Goal: Transaction & Acquisition: Subscribe to service/newsletter

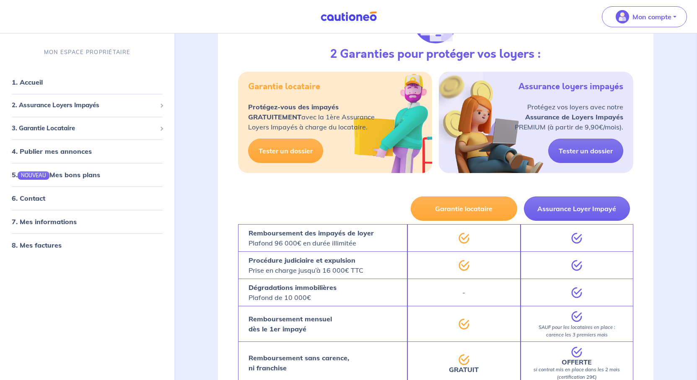
scroll to position [1383, 0]
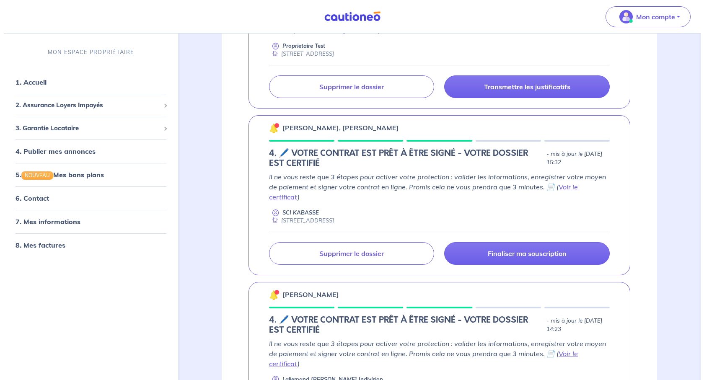
scroll to position [1215, 0]
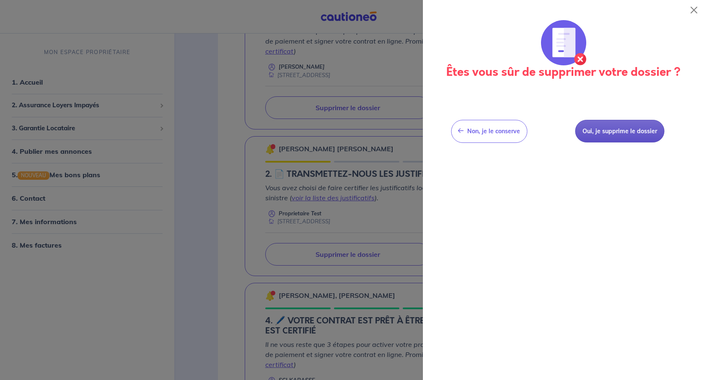
click at [654, 143] on button "Oui, je supprime le dossier" at bounding box center [619, 131] width 89 height 23
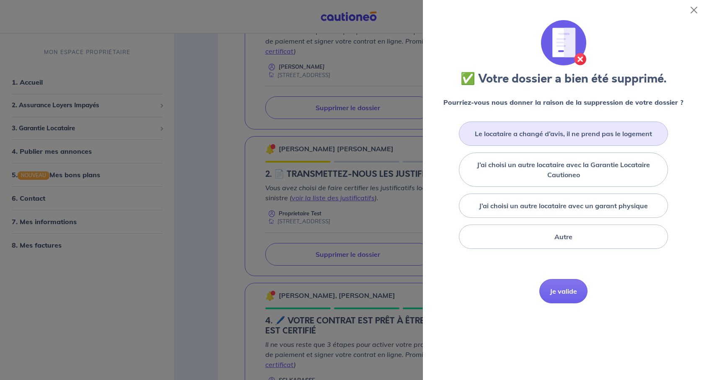
click at [608, 139] on label "Le locataire a changé d’avis, il ne prend pas le logement" at bounding box center [563, 134] width 177 height 10
click at [0, 0] on input "Le locataire a changé d’avis, il ne prend pas le logement" at bounding box center [0, 0] width 0 height 0
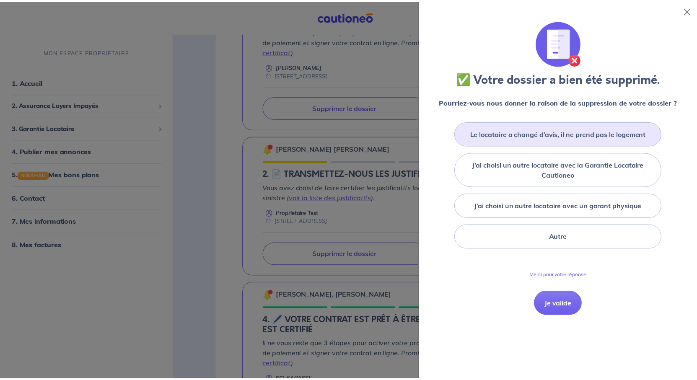
scroll to position [168, 0]
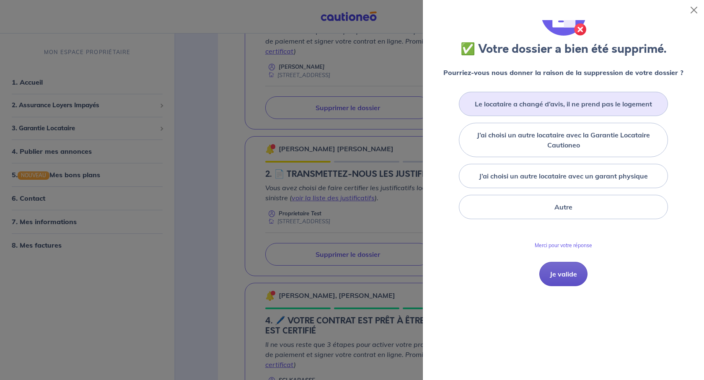
click at [569, 262] on button "Je valide" at bounding box center [563, 274] width 48 height 24
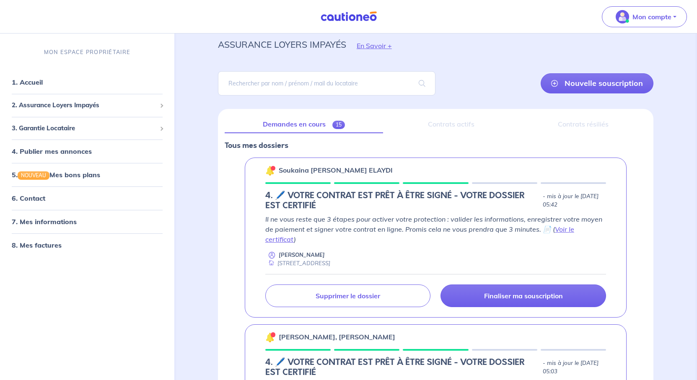
scroll to position [0, 0]
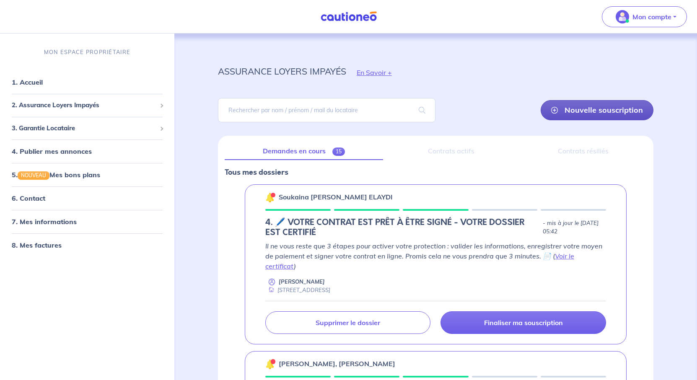
click at [584, 120] on link "Nouvelle souscription" at bounding box center [597, 110] width 113 height 20
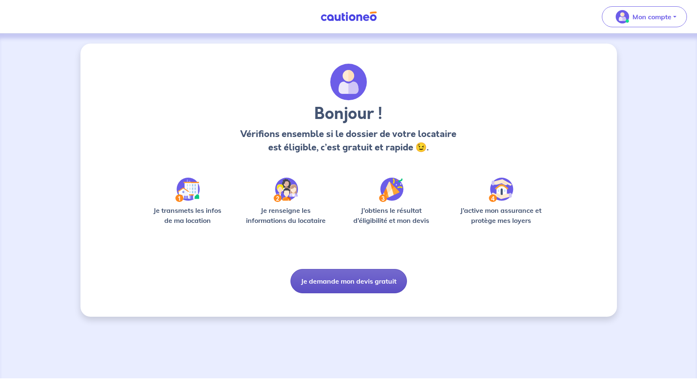
click at [352, 293] on button "Je demande mon devis gratuit" at bounding box center [348, 281] width 116 height 24
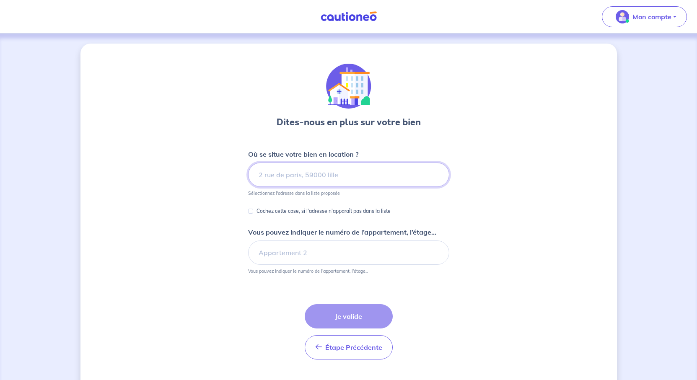
click at [367, 187] on input at bounding box center [348, 175] width 201 height 24
paste input "[STREET_ADDRESS]"
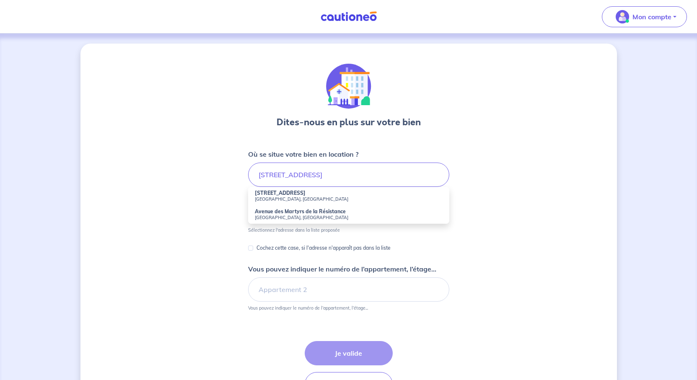
click at [290, 202] on small "[GEOGRAPHIC_DATA], [GEOGRAPHIC_DATA]" at bounding box center [349, 199] width 188 height 6
type input "[STREET_ADDRESS]"
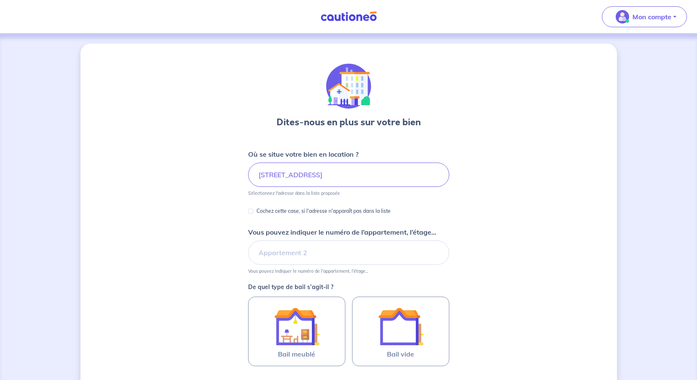
scroll to position [84, 0]
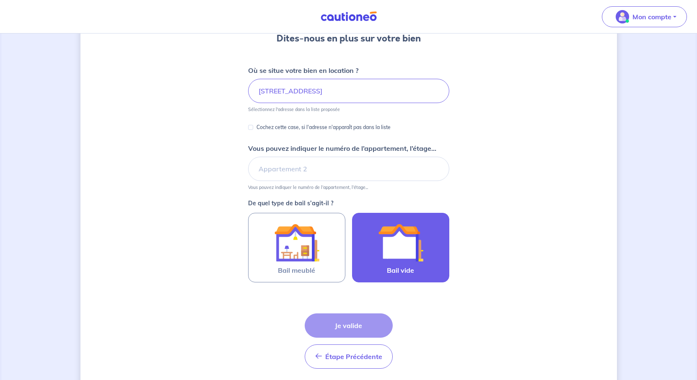
click at [439, 265] on div at bounding box center [400, 242] width 76 height 45
click at [0, 0] on input "Bail vide" at bounding box center [0, 0] width 0 height 0
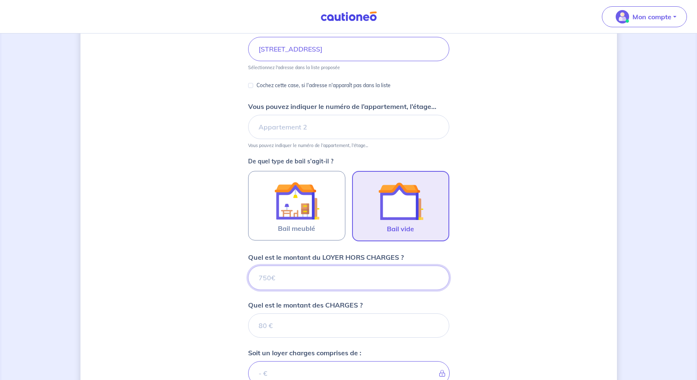
scroll to position [403, 0]
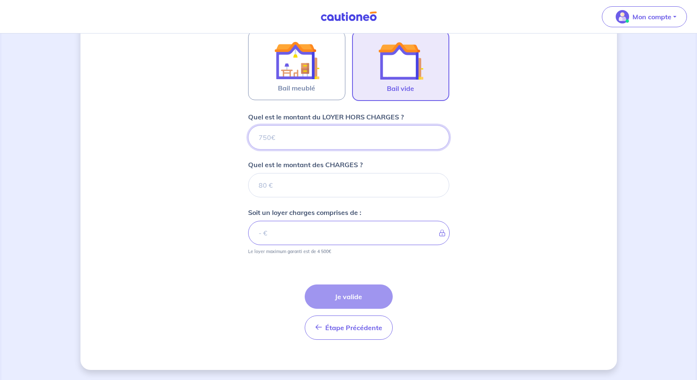
click at [315, 125] on input "Quel est le montant du LOYER HORS CHARGES ?" at bounding box center [348, 137] width 201 height 24
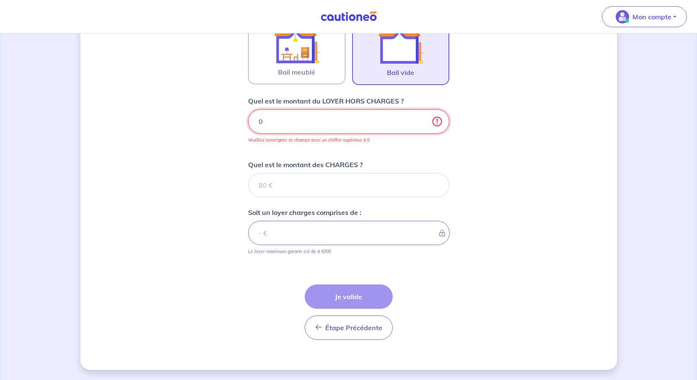
type input "00"
type input "0"
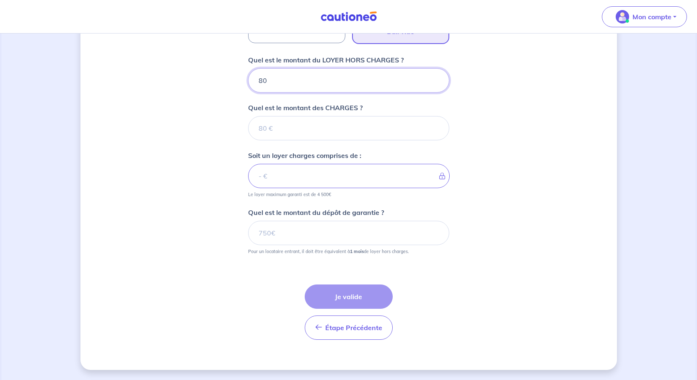
type input "800"
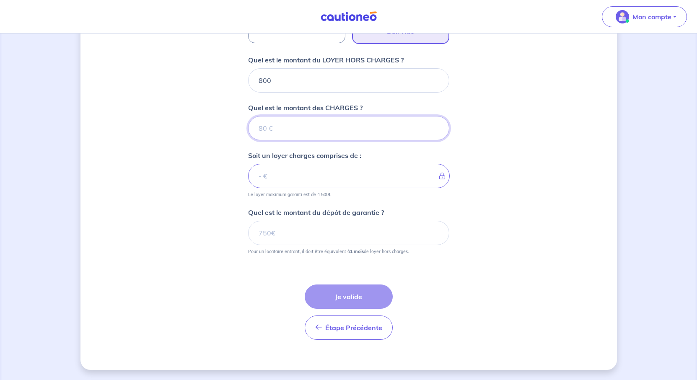
click at [275, 139] on input "Quel est le montant des CHARGES ?" at bounding box center [348, 128] width 201 height 24
type input "0"
type input "800"
type input "0"
click at [273, 245] on input "Quel est le montant du dépôt de garantie ?" at bounding box center [348, 233] width 201 height 24
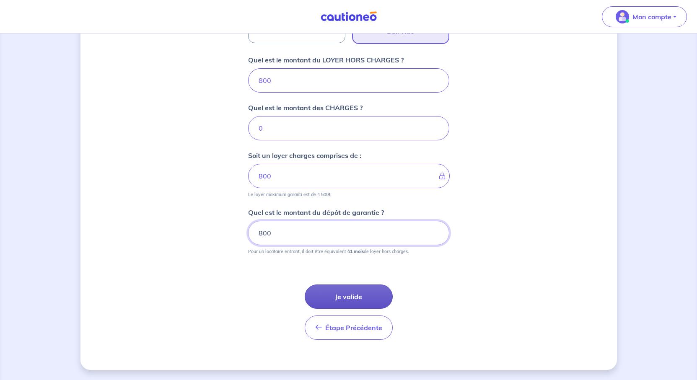
type input "800"
click at [363, 309] on button "Je valide" at bounding box center [349, 297] width 88 height 24
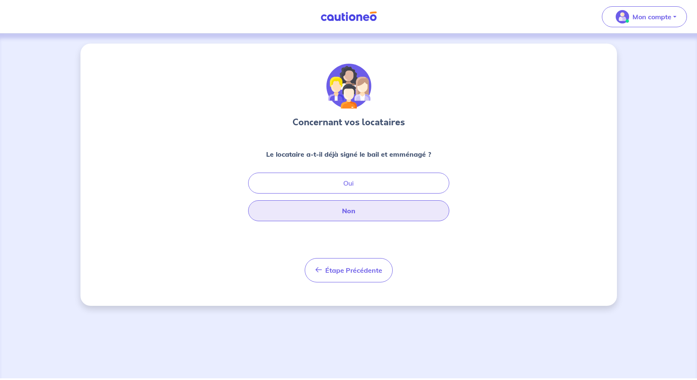
click at [355, 221] on button "Non" at bounding box center [348, 210] width 201 height 21
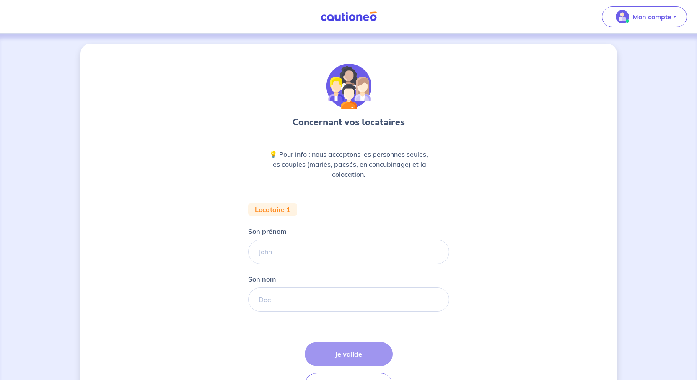
scroll to position [84, 0]
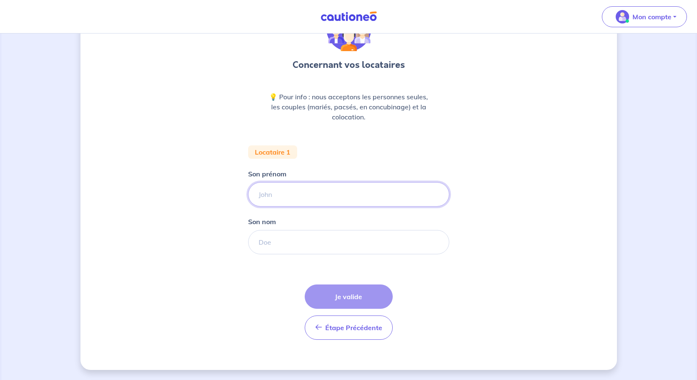
click at [281, 207] on input "Son prénom" at bounding box center [348, 194] width 201 height 24
type input "[PERSON_NAME]"
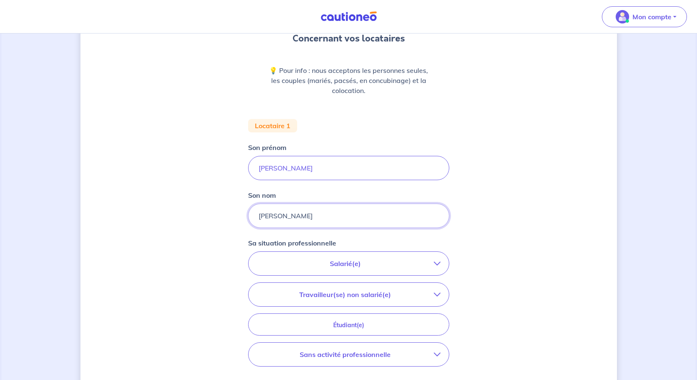
type input "[PERSON_NAME]"
click at [411, 269] on p "Salarié(e)" at bounding box center [345, 264] width 177 height 10
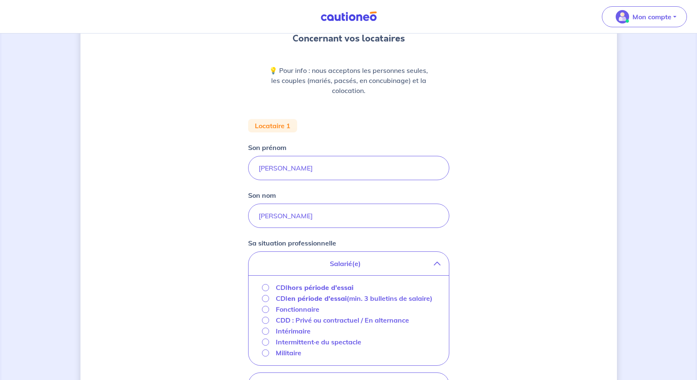
scroll to position [126, 0]
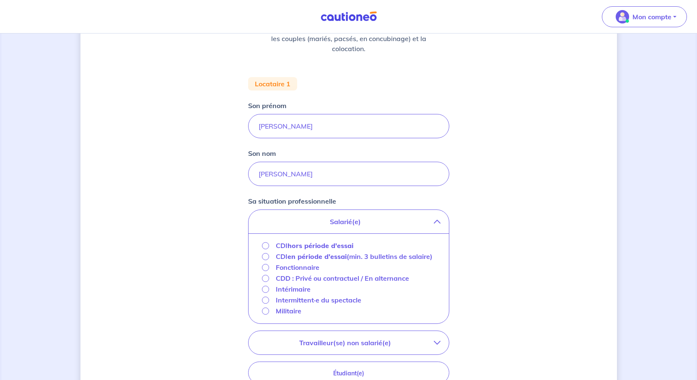
click at [287, 250] on strong "hors période d'essai" at bounding box center [320, 245] width 66 height 8
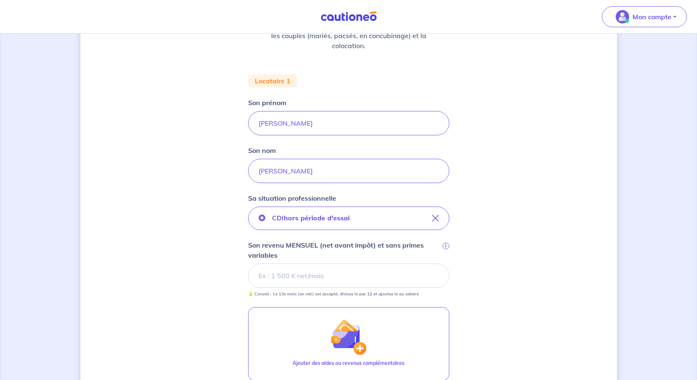
scroll to position [254, 0]
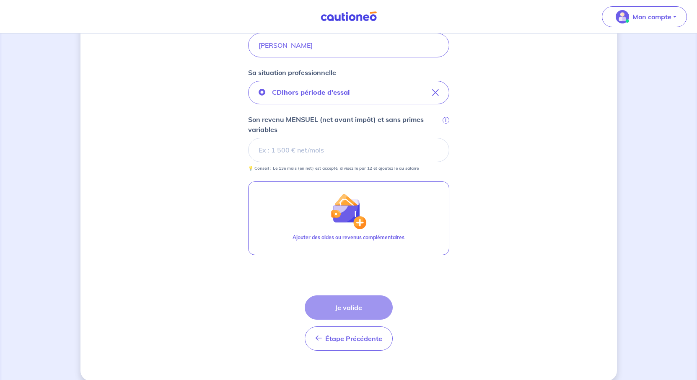
click at [279, 162] on input "Son revenu MENSUEL (net avant impôt) et sans primes variables i" at bounding box center [348, 150] width 201 height 24
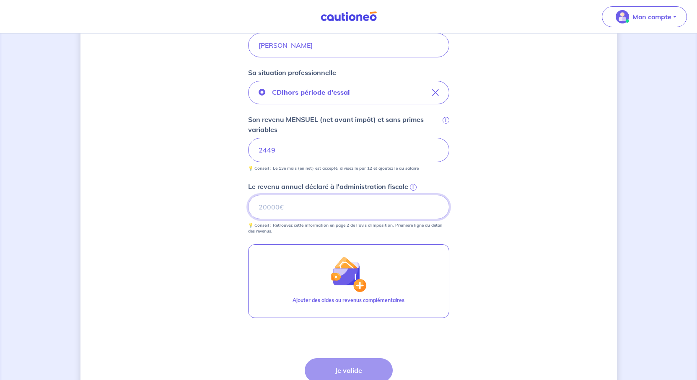
click at [311, 219] on input "Le revenu annuel déclaré à l'administration fiscale i" at bounding box center [348, 207] width 201 height 24
type input "32713"
click at [551, 327] on div "Concernant vos locataires 💡 Pour info : nous acceptons les personnes seules, le…" at bounding box center [348, 116] width 536 height 655
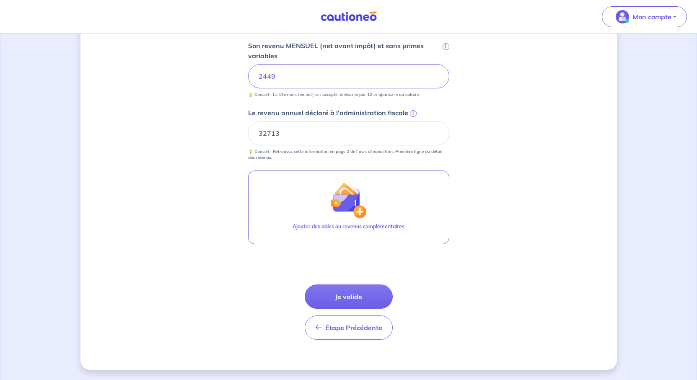
scroll to position [422, 0]
click at [334, 309] on button "Je valide" at bounding box center [349, 297] width 88 height 24
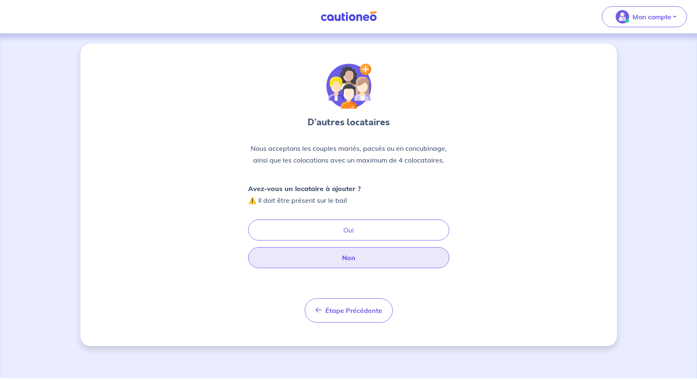
click at [336, 268] on button "Non" at bounding box center [348, 257] width 201 height 21
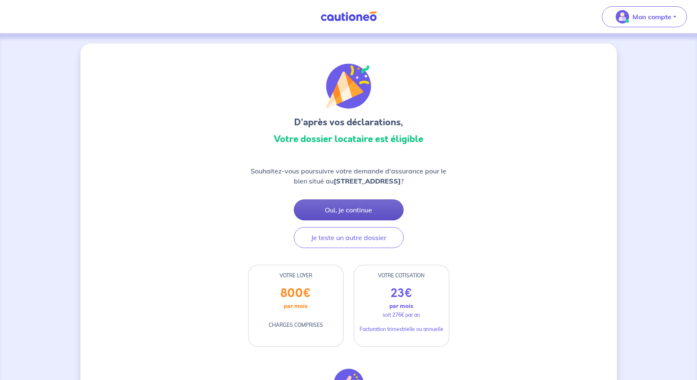
click at [377, 220] on button "Oui, je continue" at bounding box center [349, 209] width 110 height 21
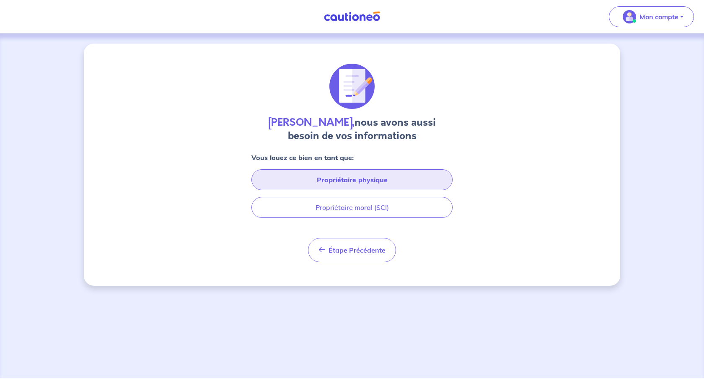
click at [386, 190] on button "Propriétaire physique" at bounding box center [351, 179] width 201 height 21
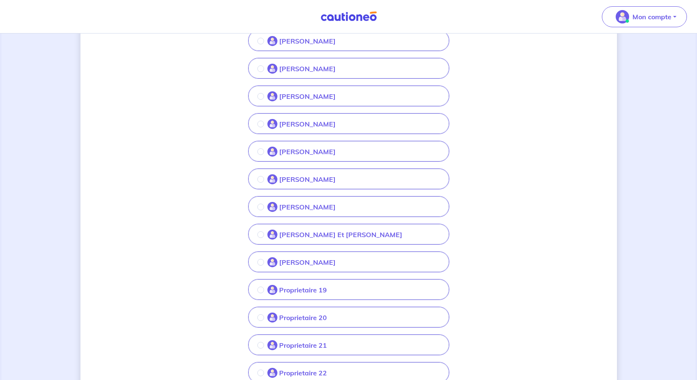
scroll to position [377, 0]
click at [257, 210] on input "radio" at bounding box center [260, 206] width 7 height 7
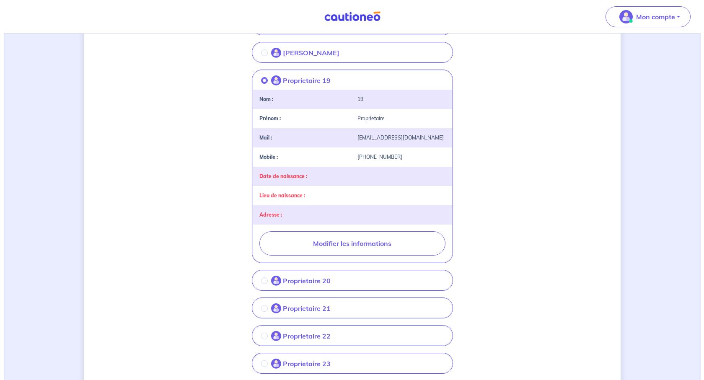
scroll to position [587, 0]
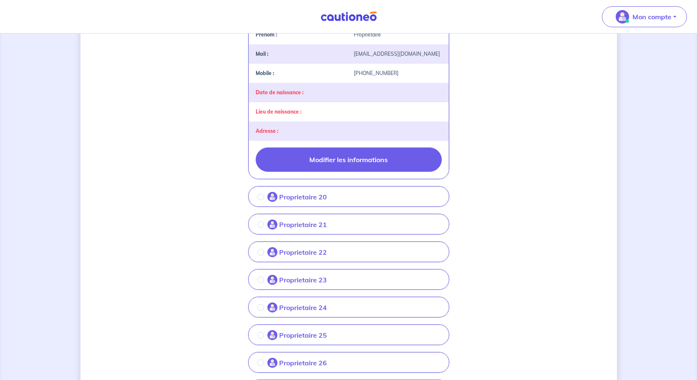
click at [339, 172] on button "Modifier les informations" at bounding box center [349, 160] width 186 height 24
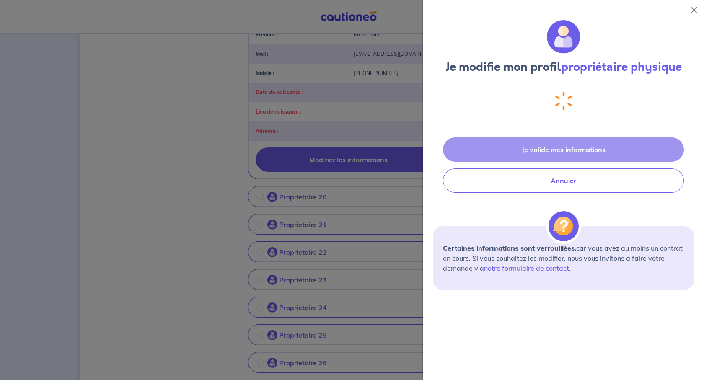
select select "FR"
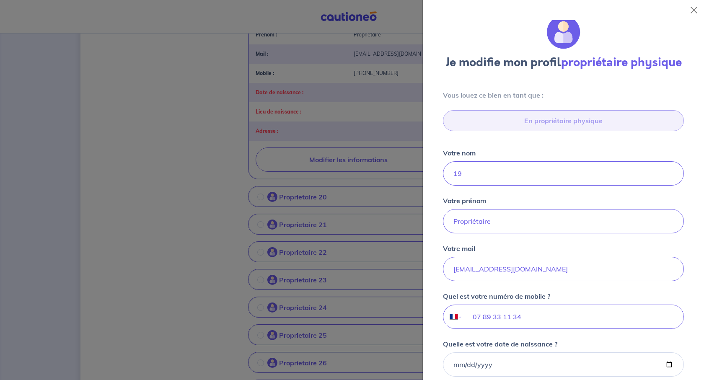
scroll to position [0, 0]
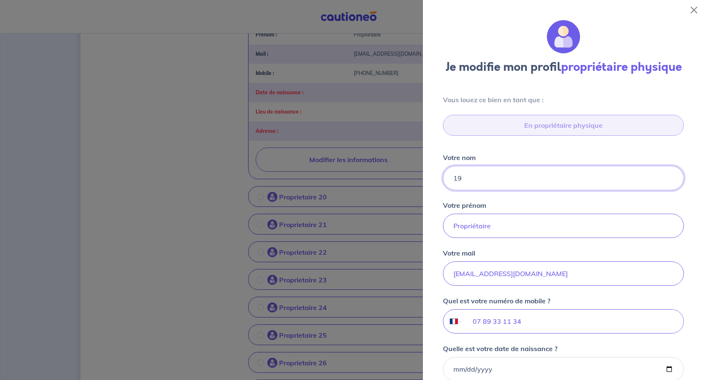
drag, startPoint x: 506, startPoint y: 237, endPoint x: 454, endPoint y: 235, distance: 51.6
click at [454, 190] on input "19" at bounding box center [563, 178] width 241 height 24
paste input "[PERSON_NAME]"
type input "[PERSON_NAME]"
click at [514, 238] on input "Propriétaire" at bounding box center [563, 226] width 241 height 24
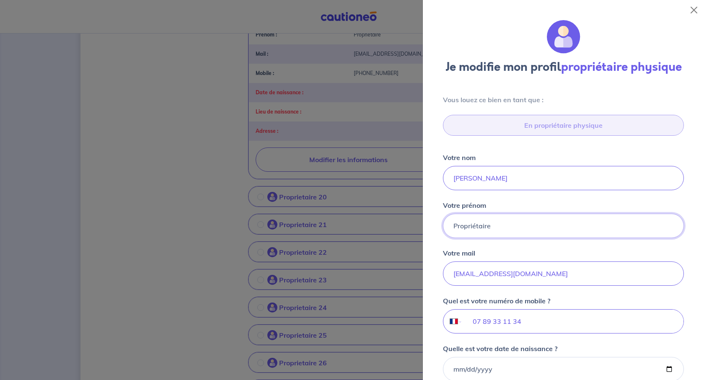
drag, startPoint x: 515, startPoint y: 290, endPoint x: 431, endPoint y: 286, distance: 83.9
click at [431, 286] on div "Je modifie mon profil propriétaire physique Vous louez ce bien en tant que : En…" at bounding box center [563, 200] width 281 height 360
paste input "[PERSON_NAME]"
type input "[PERSON_NAME]"
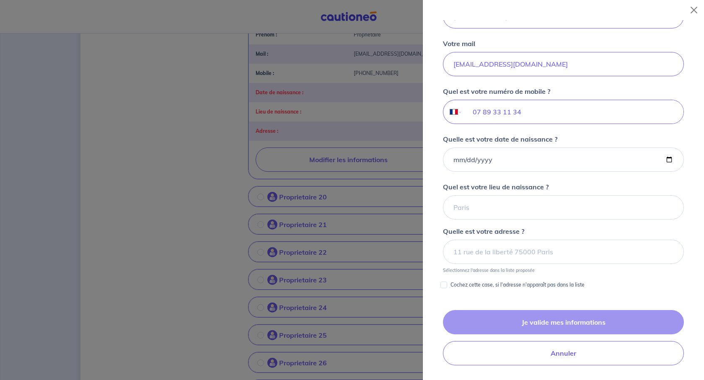
scroll to position [335, 0]
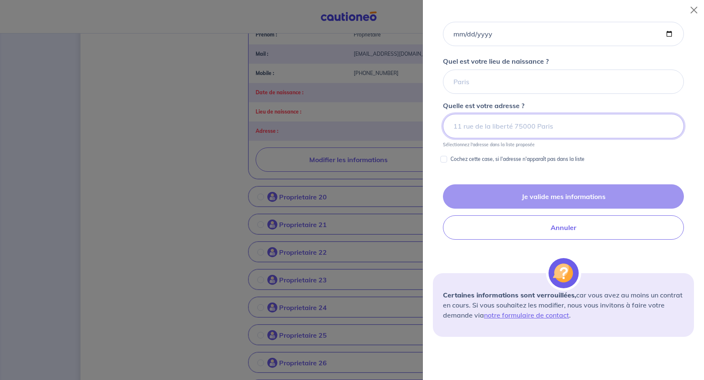
click at [482, 138] on input at bounding box center [563, 126] width 241 height 24
paste input "[STREET_ADDRESS]"
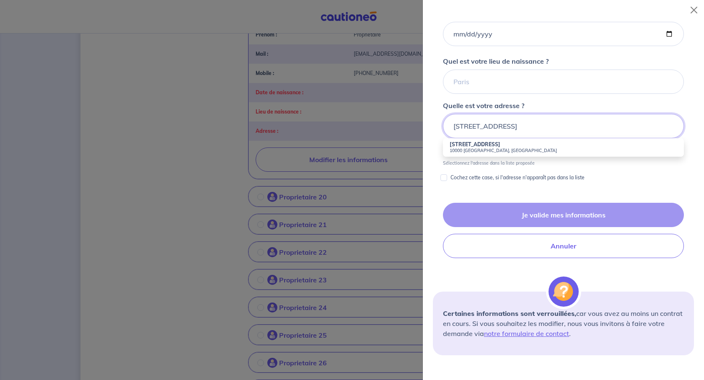
type input "[STREET_ADDRESS]"
click at [492, 94] on input "Quel est votre lieu de naissance ?" at bounding box center [563, 82] width 241 height 24
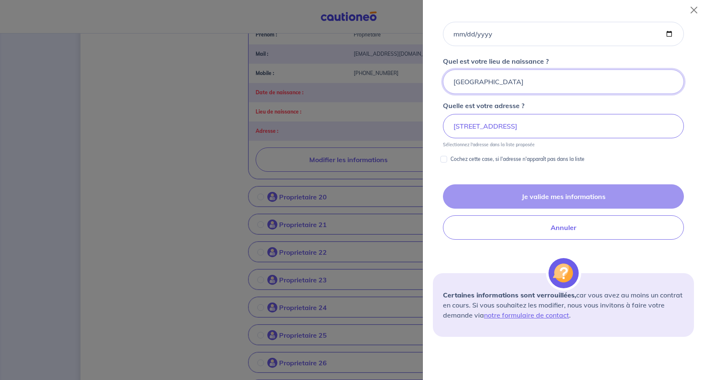
type input "[GEOGRAPHIC_DATA]"
click at [608, 138] on input "[STREET_ADDRESS]" at bounding box center [563, 126] width 241 height 24
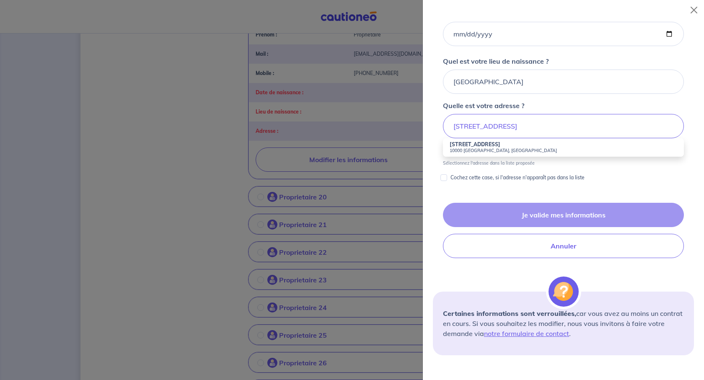
click at [527, 153] on small "10000 [GEOGRAPHIC_DATA], [GEOGRAPHIC_DATA]" at bounding box center [564, 151] width 228 height 6
type input "[STREET_ADDRESS]"
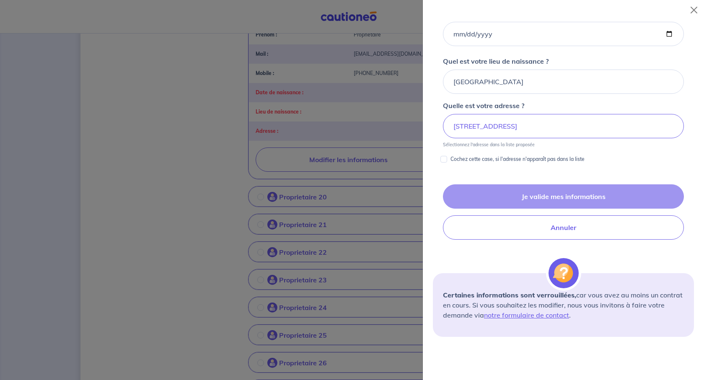
scroll to position [210, 0]
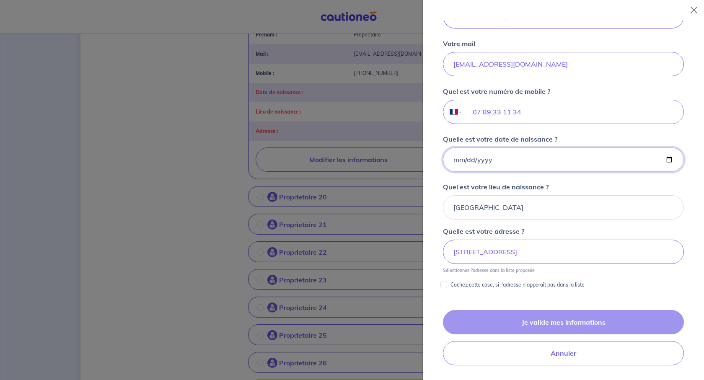
click at [655, 172] on input "Quelle est votre date de naissance ?" at bounding box center [563, 160] width 241 height 24
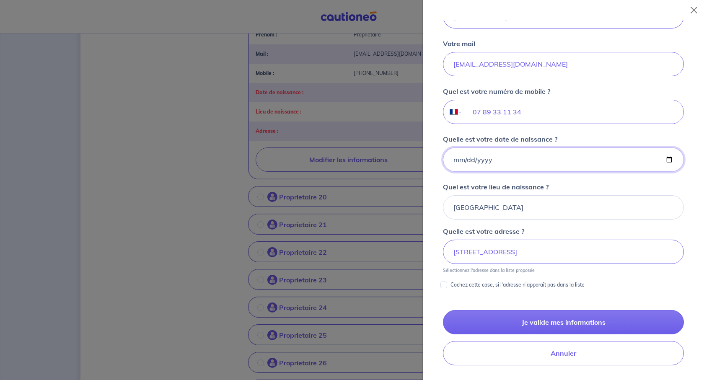
type input "[DATE]"
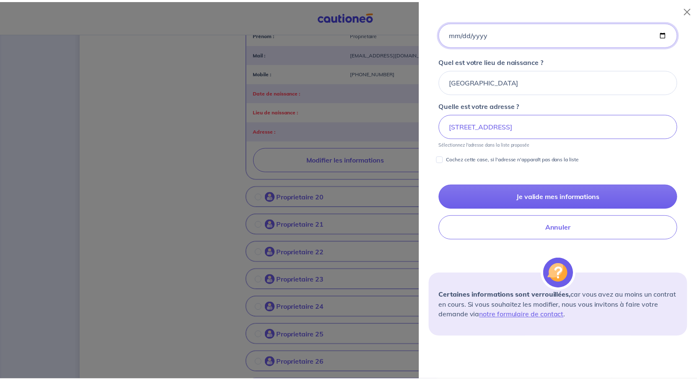
scroll to position [461, 0]
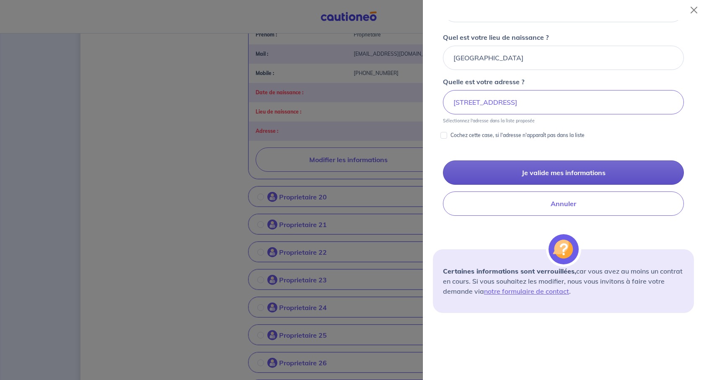
click at [569, 185] on button "Je valide mes informations" at bounding box center [563, 172] width 241 height 24
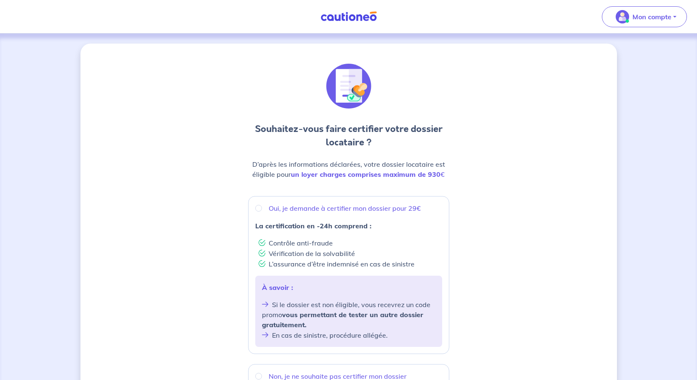
click at [292, 213] on p "Oui, je demande à certifier mon dossier pour 29€" at bounding box center [345, 208] width 152 height 10
click at [262, 212] on input "Oui, je demande à certifier mon dossier pour 29€" at bounding box center [258, 208] width 7 height 7
radio input "true"
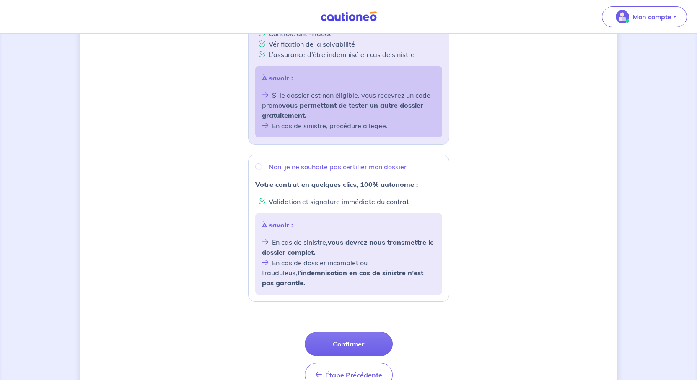
scroll to position [335, 0]
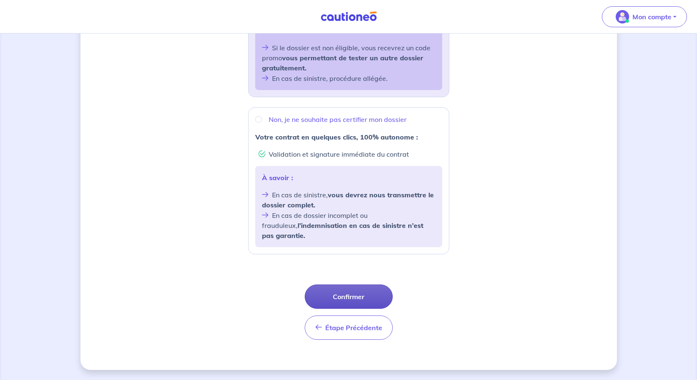
click at [353, 309] on button "Confirmer" at bounding box center [349, 297] width 88 height 24
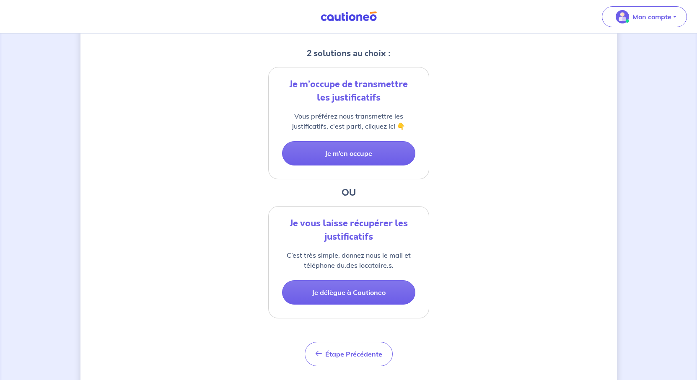
scroll to position [293, 0]
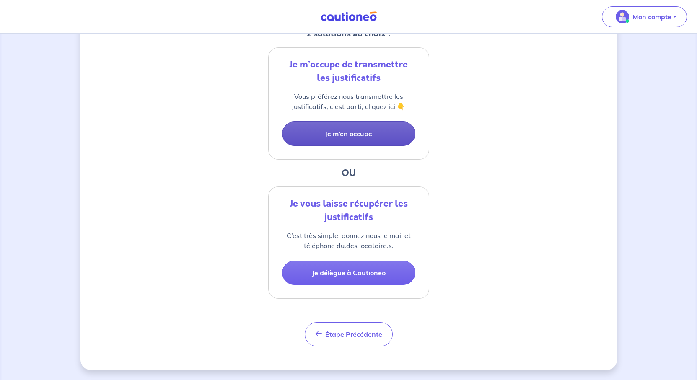
click at [354, 122] on button "Je m’en occupe" at bounding box center [348, 134] width 133 height 24
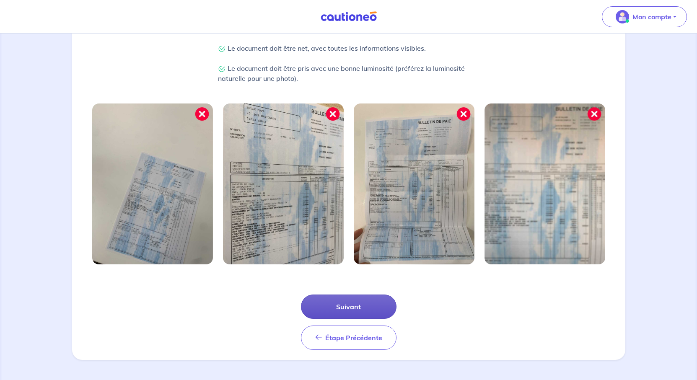
click at [370, 295] on button "Suivant" at bounding box center [349, 307] width 96 height 24
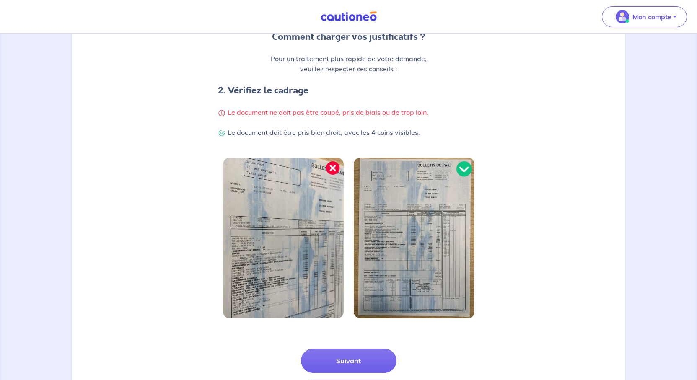
scroll to position [274, 0]
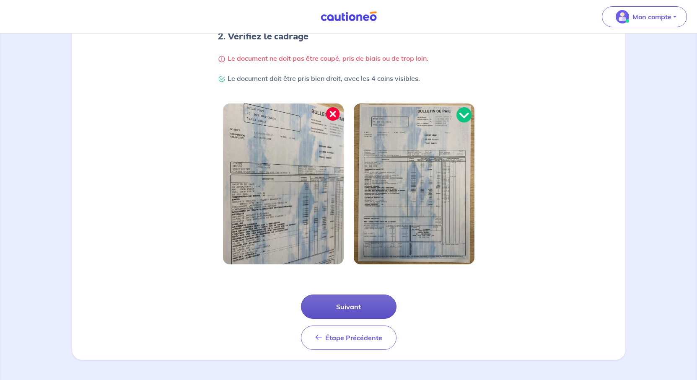
click at [366, 295] on button "Suivant" at bounding box center [349, 307] width 96 height 24
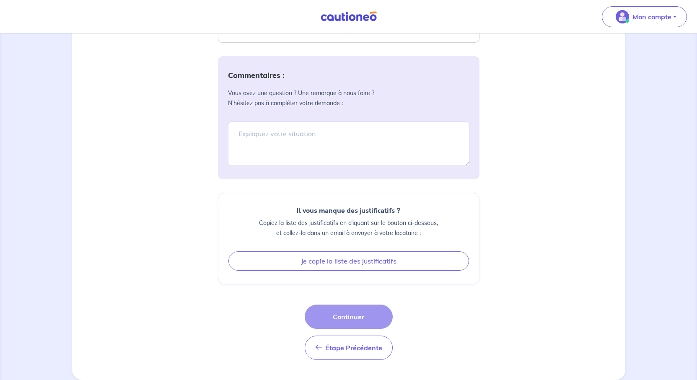
scroll to position [880, 0]
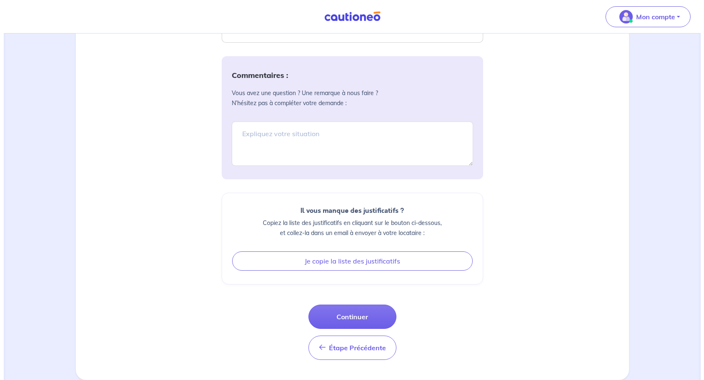
scroll to position [1297, 0]
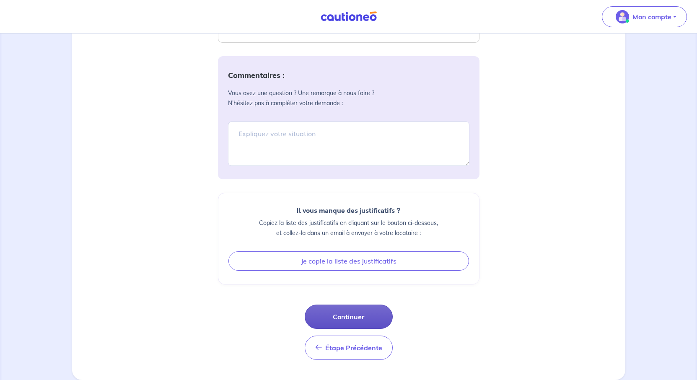
click at [375, 309] on button "Continuer" at bounding box center [349, 317] width 88 height 24
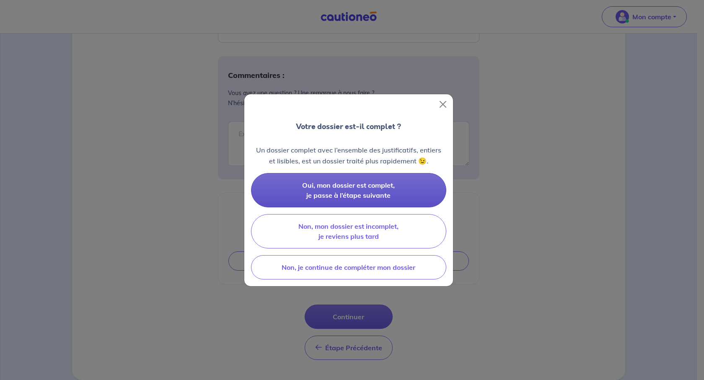
click at [364, 195] on span "Oui, mon dossier est complet, je passe à l’étape suivante" at bounding box center [348, 190] width 93 height 18
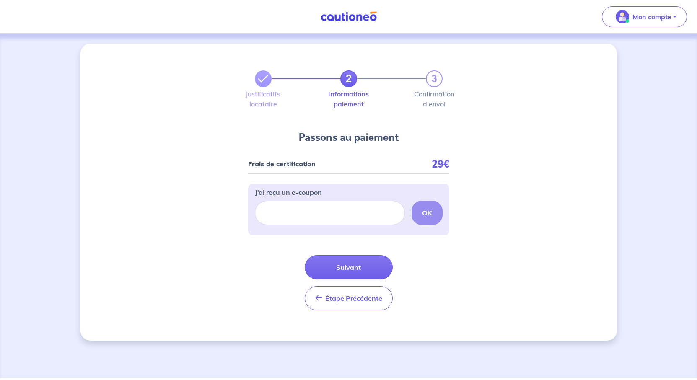
scroll to position [58, 0]
click at [378, 277] on button "Suivant" at bounding box center [349, 267] width 88 height 24
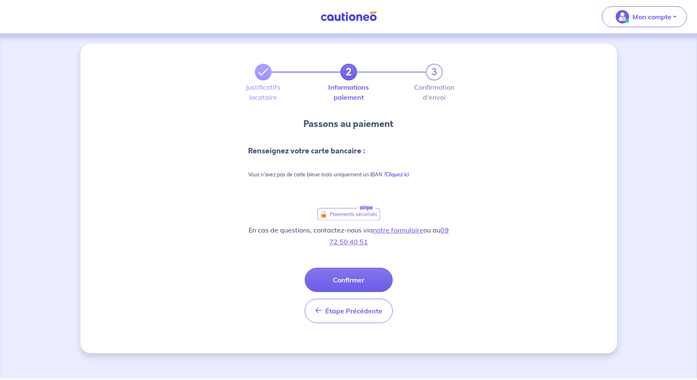
scroll to position [42, 0]
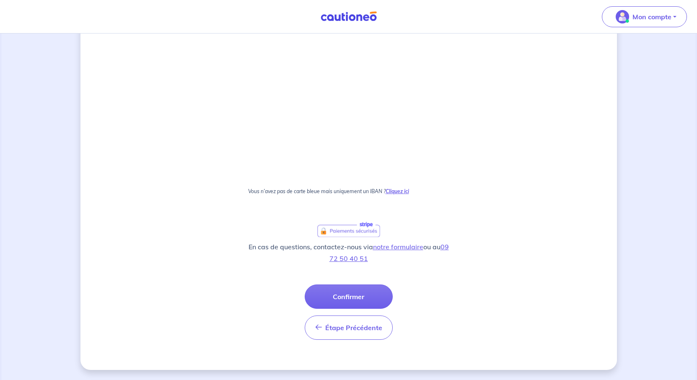
click at [409, 188] on strong "Cliquez ici" at bounding box center [397, 191] width 23 height 6
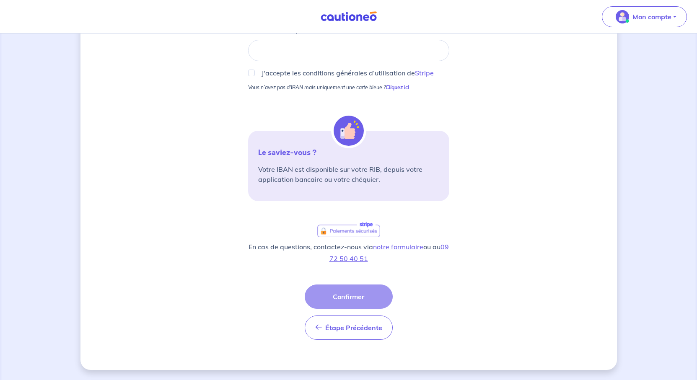
scroll to position [114, 0]
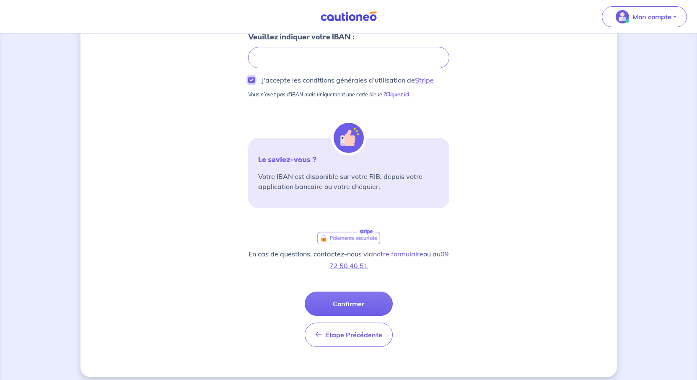
click at [248, 83] on input "J'accepte les conditions générales d’utilisation de Stripe" at bounding box center [251, 80] width 7 height 7
checkbox input "true"
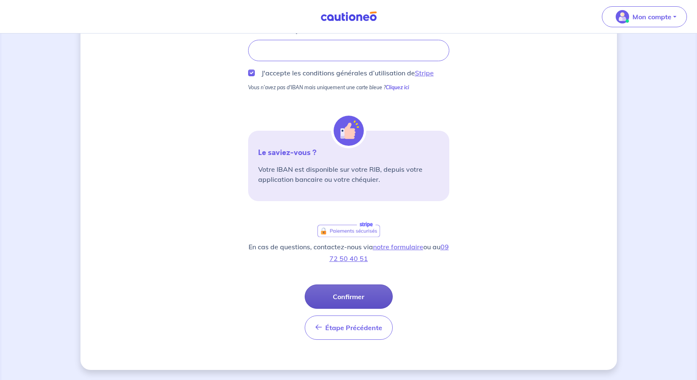
click at [365, 285] on button "Confirmer" at bounding box center [349, 297] width 88 height 24
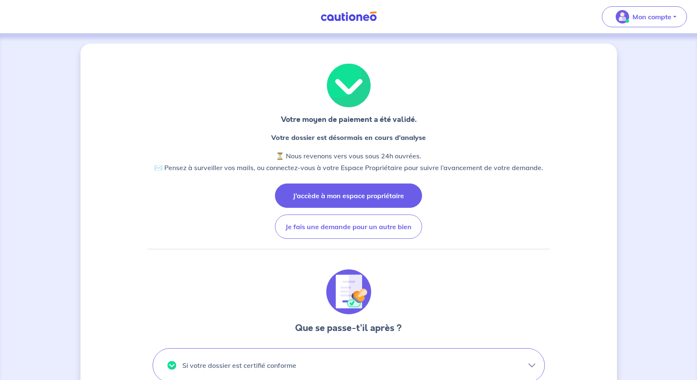
click at [376, 208] on button "J’accède à mon espace propriétaire" at bounding box center [348, 196] width 147 height 24
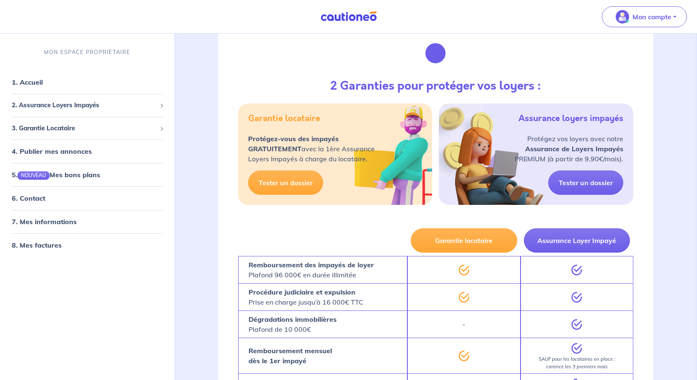
scroll to position [1341, 0]
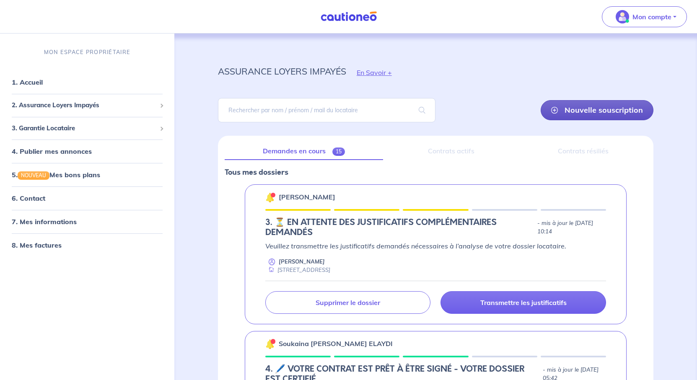
click at [547, 120] on link "Nouvelle souscription" at bounding box center [597, 110] width 113 height 20
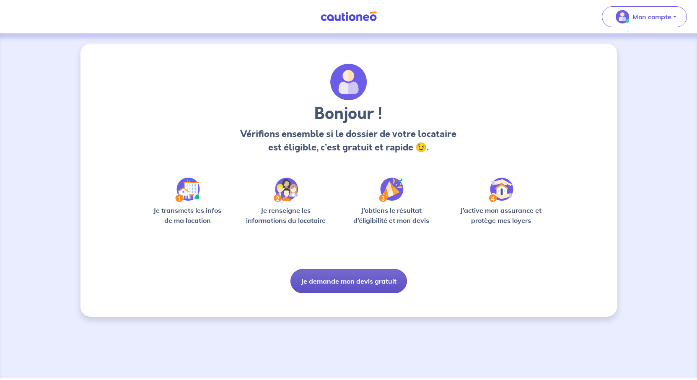
click at [385, 293] on button "Je demande mon devis gratuit" at bounding box center [348, 281] width 116 height 24
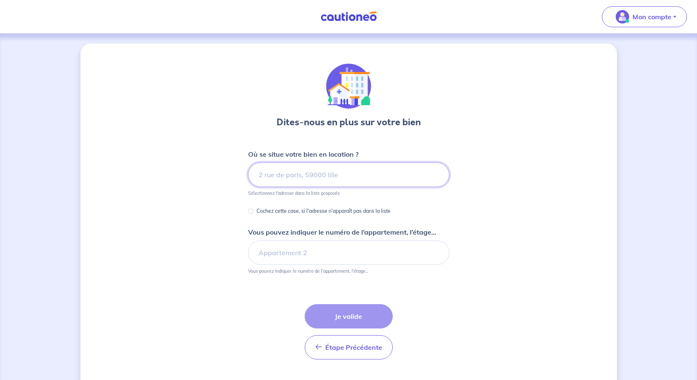
click at [264, 187] on input at bounding box center [348, 175] width 201 height 24
paste input "18 rue de Battenheim à Mulhouse"
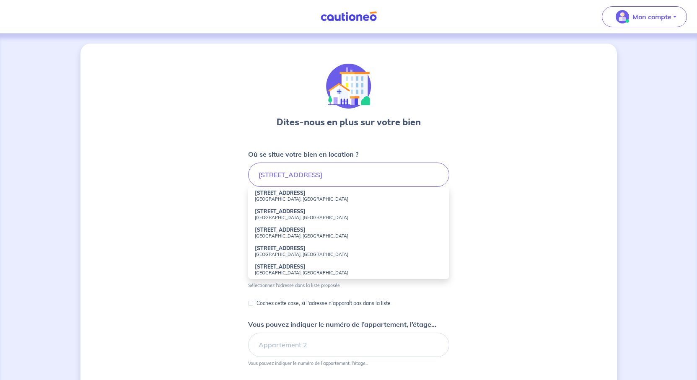
click at [267, 202] on small "Mulhouse, France" at bounding box center [349, 199] width 188 height 6
type input "18 Rue de Battenheim, Mulhouse, France"
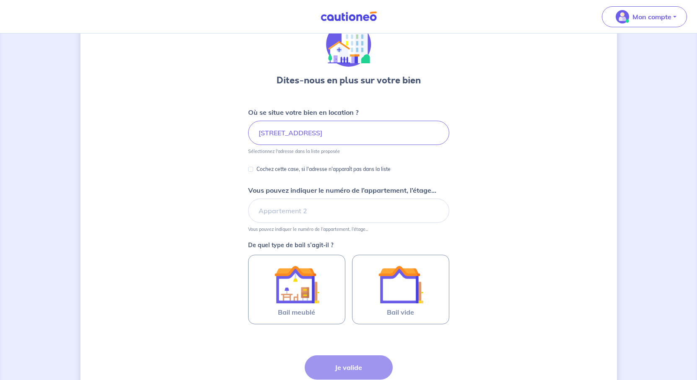
scroll to position [84, 0]
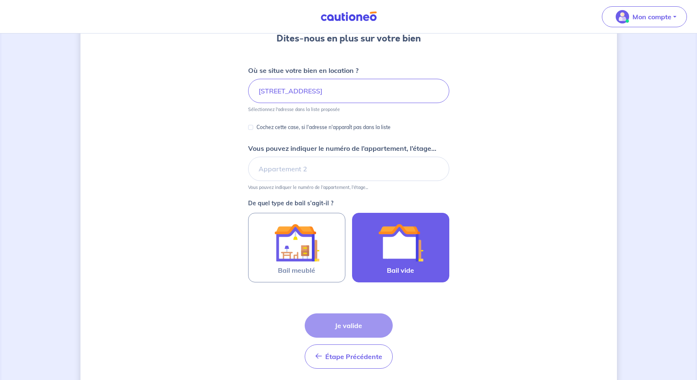
click at [423, 265] on img at bounding box center [400, 242] width 45 height 45
click at [0, 0] on input "Bail vide" at bounding box center [0, 0] width 0 height 0
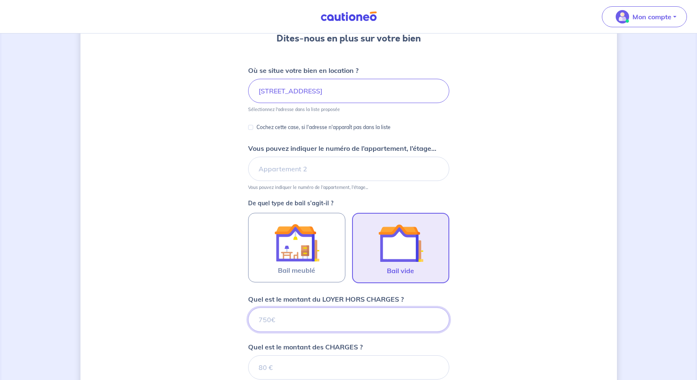
scroll to position [403, 0]
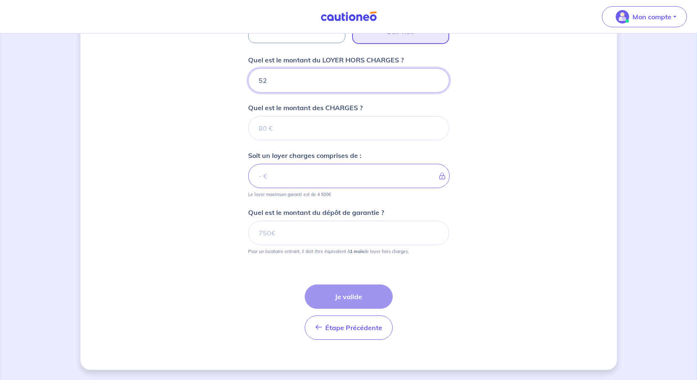
type input "520"
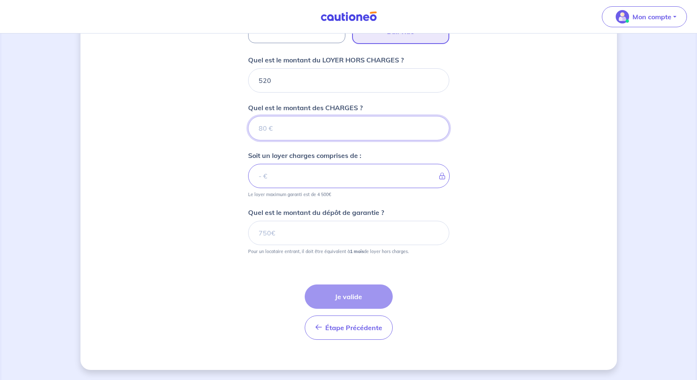
click at [282, 140] on input "Quel est le montant des CHARGES ?" at bounding box center [348, 128] width 201 height 24
type input "60"
type input "580"
type input "60"
click at [280, 245] on input "Quel est le montant du dépôt de garantie ?" at bounding box center [348, 233] width 201 height 24
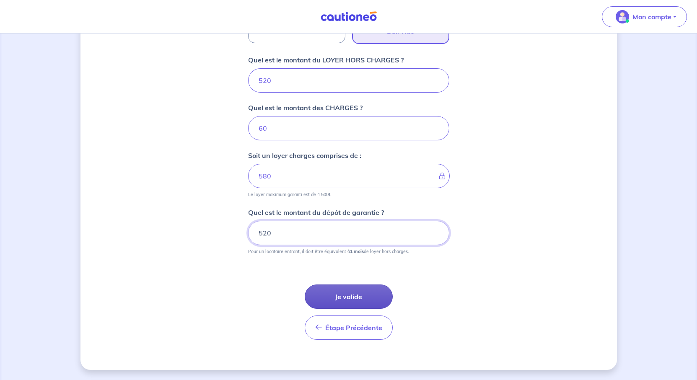
type input "520"
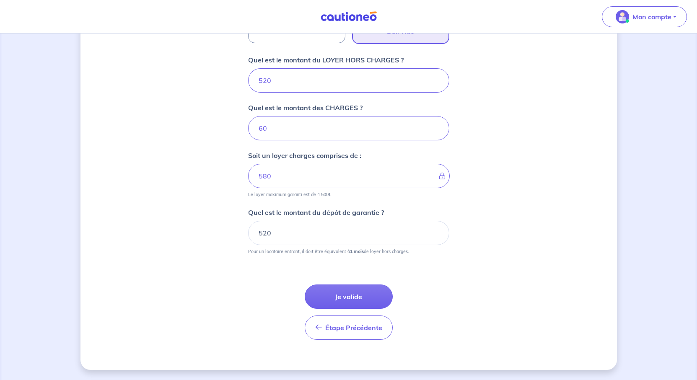
click at [374, 309] on button "Je valide" at bounding box center [349, 297] width 88 height 24
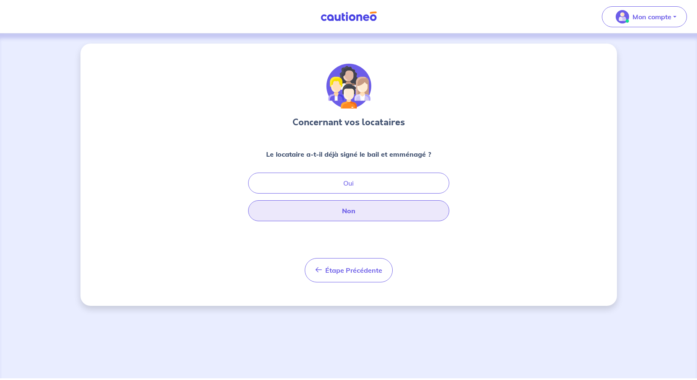
click at [359, 221] on button "Non" at bounding box center [348, 210] width 201 height 21
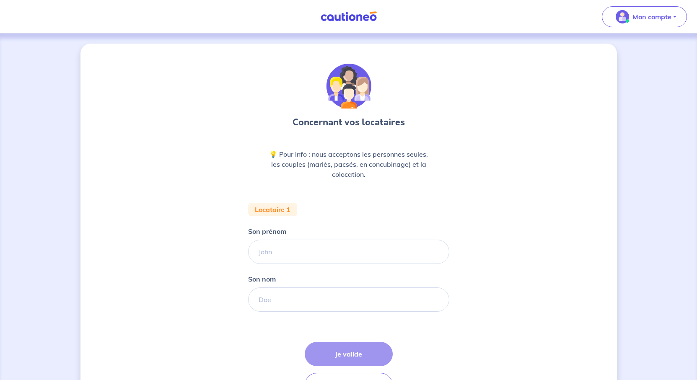
scroll to position [84, 0]
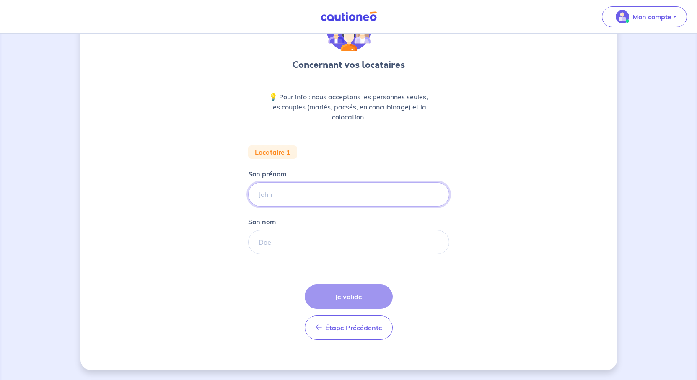
click at [292, 207] on input "Son prénom" at bounding box center [348, 194] width 201 height 24
type input "William"
click at [287, 254] on input "Son nom" at bounding box center [348, 242] width 201 height 24
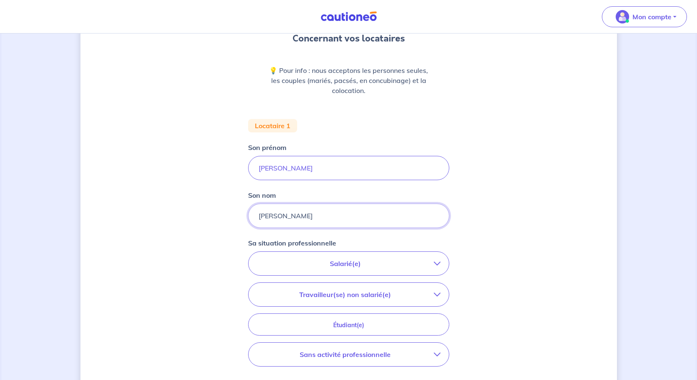
scroll to position [168, 0]
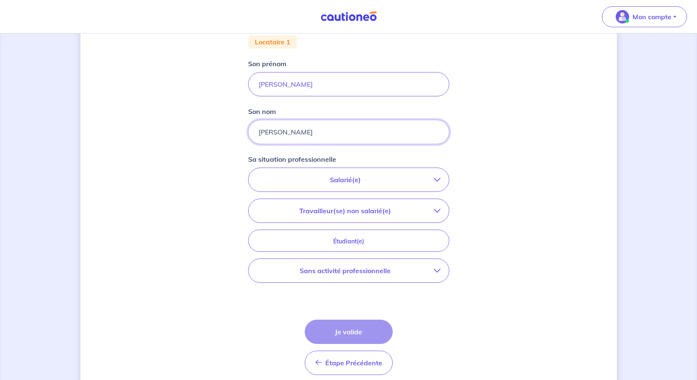
type input "[PERSON_NAME]"
click at [449, 192] on button "Salarié(e)" at bounding box center [348, 179] width 200 height 23
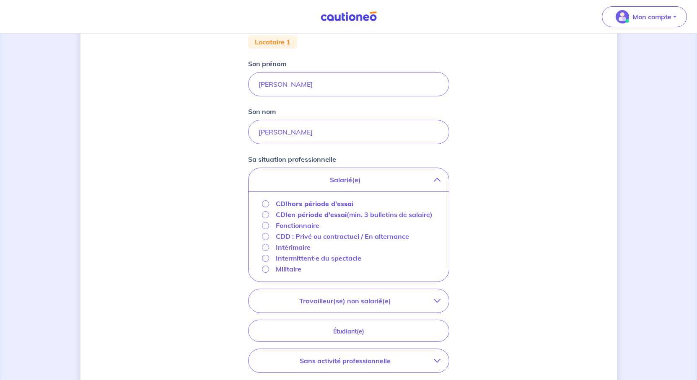
click at [347, 208] on strong "hors période d'essai" at bounding box center [320, 203] width 66 height 8
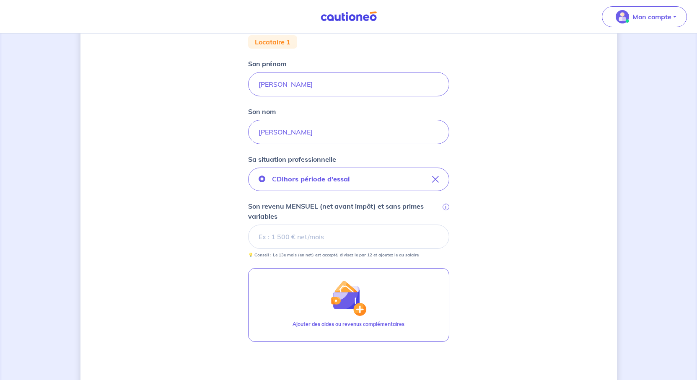
scroll to position [210, 0]
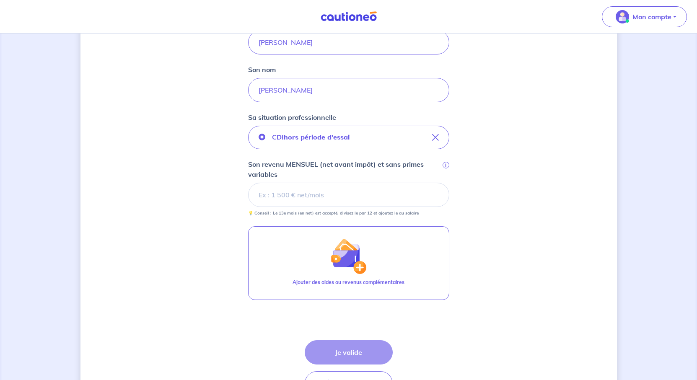
click at [294, 207] on input "Son revenu MENSUEL (net avant impôt) et sans primes variables i" at bounding box center [348, 195] width 201 height 24
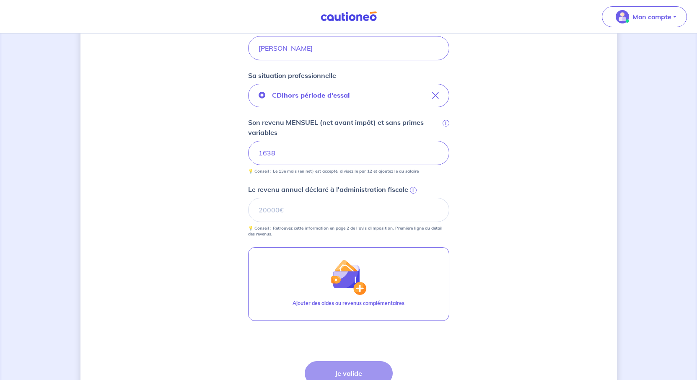
scroll to position [293, 0]
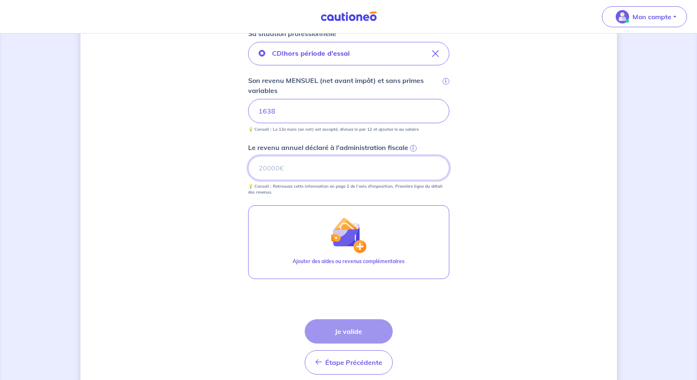
click at [332, 180] on input "Le revenu annuel déclaré à l'administration fiscale i" at bounding box center [348, 168] width 201 height 24
type input "27333"
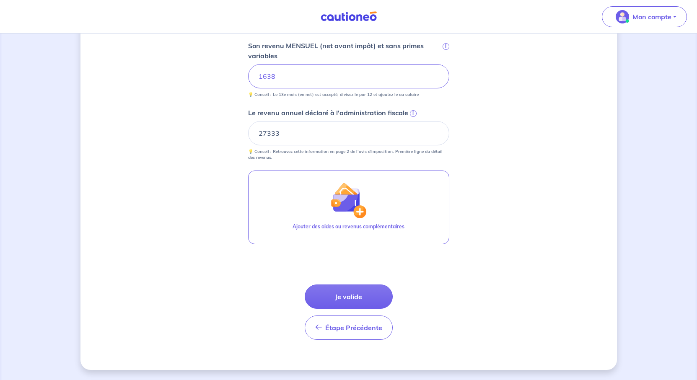
scroll to position [481, 0]
click at [355, 285] on button "Je valide" at bounding box center [349, 297] width 88 height 24
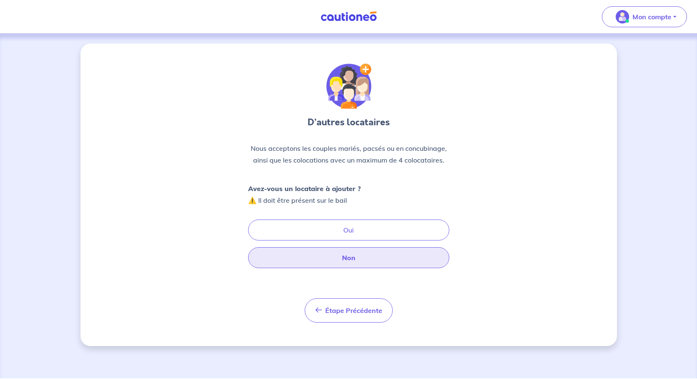
click at [350, 268] on button "Non" at bounding box center [348, 257] width 201 height 21
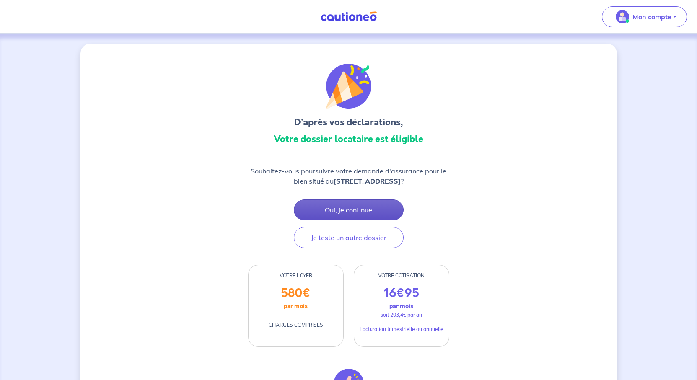
click at [355, 220] on button "Oui, je continue" at bounding box center [349, 209] width 110 height 21
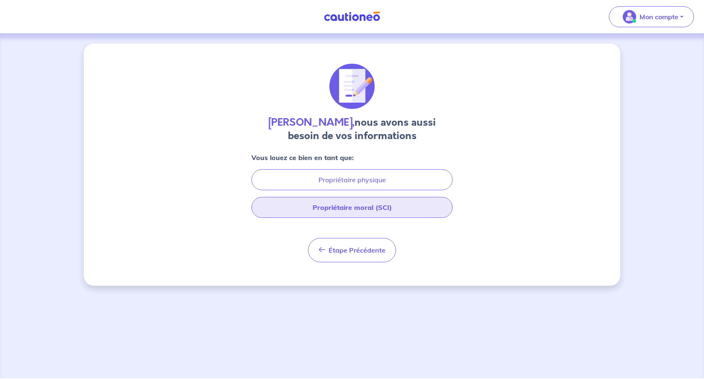
click at [368, 218] on button "Propriétaire moral (SCI)" at bounding box center [351, 207] width 201 height 21
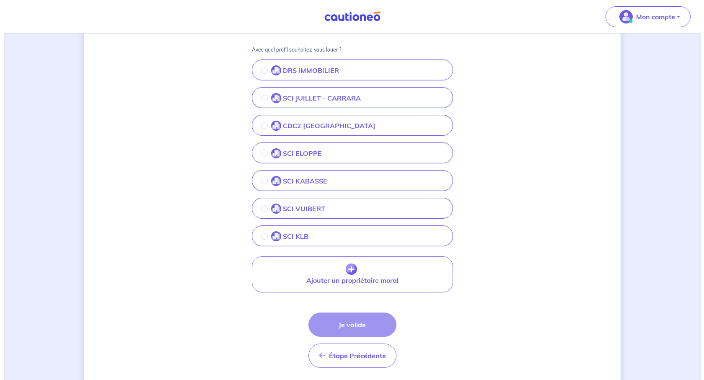
scroll to position [168, 0]
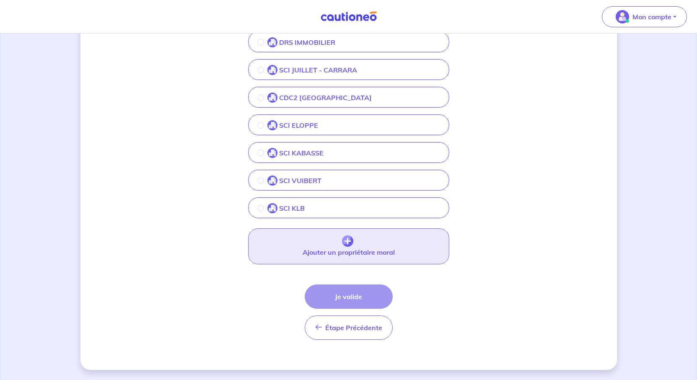
click at [342, 247] on img "button" at bounding box center [347, 242] width 11 height 12
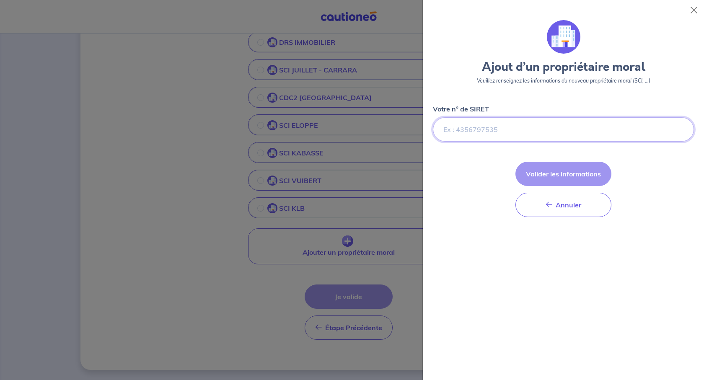
click at [489, 142] on input "Votre n° de SIRET" at bounding box center [563, 129] width 261 height 24
paste input "79002637100027"
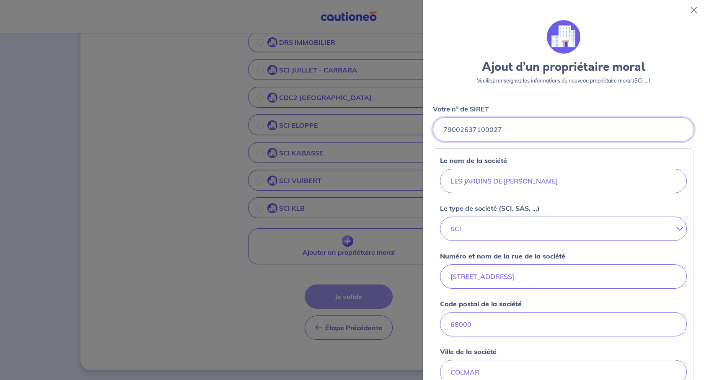
type input "79002637100027"
click at [457, 193] on input "LES JARDINS DE MARIE-CLAIRE" at bounding box center [563, 181] width 247 height 24
type input "LES JARDINS DE MARIE-CLAIRE"
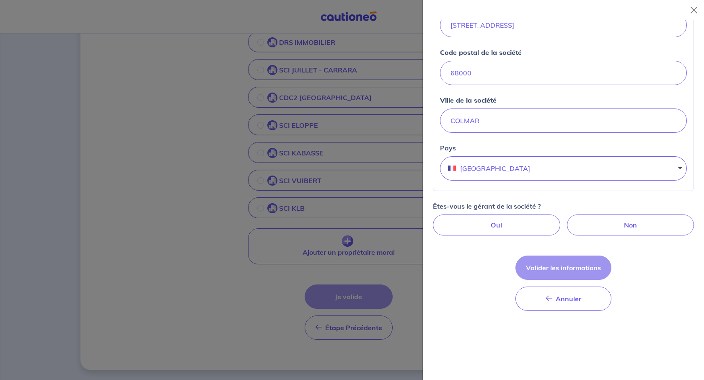
scroll to position [293, 0]
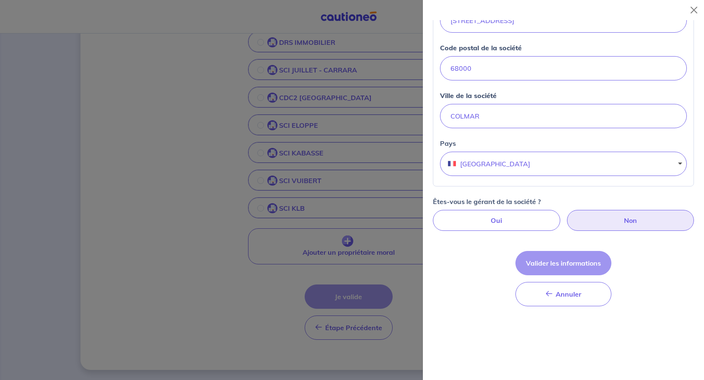
click at [608, 231] on label "Non" at bounding box center [630, 220] width 127 height 21
radio input "true"
select select "FR"
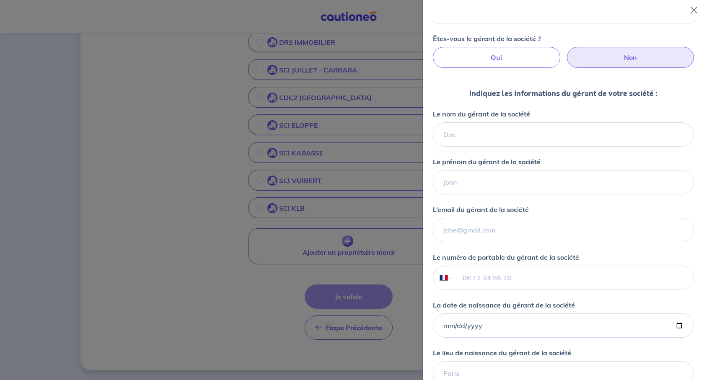
scroll to position [503, 0]
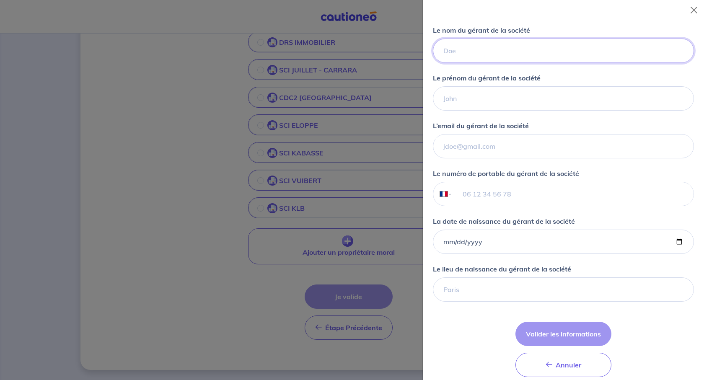
click at [481, 63] on input "Le nom du gérant de la société" at bounding box center [563, 51] width 261 height 24
type input "BERNA"
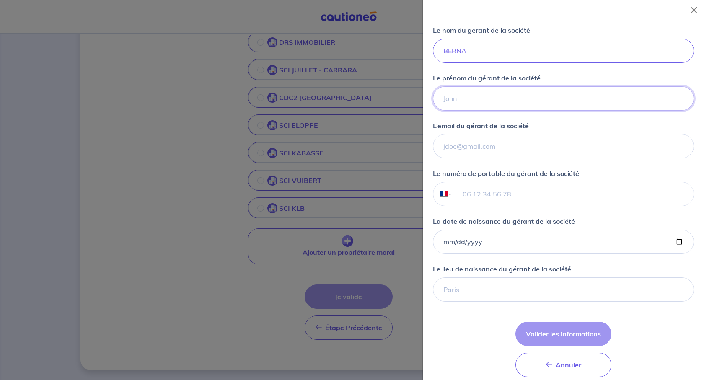
click at [498, 111] on input "Le prénom du gérant de la société" at bounding box center [563, 98] width 261 height 24
type input "Marie Claire"
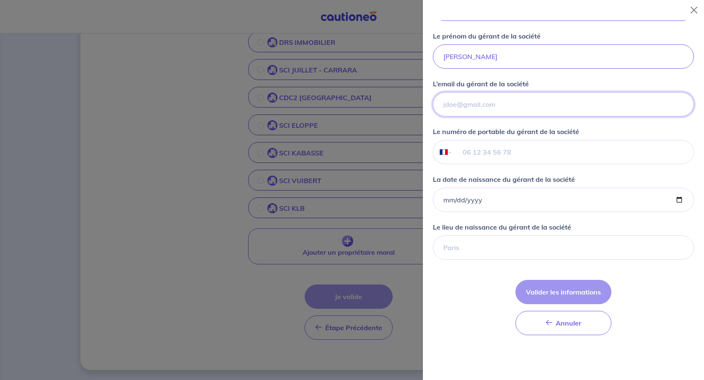
click at [512, 116] on input "L’email du gérant de la société" at bounding box center [563, 104] width 261 height 24
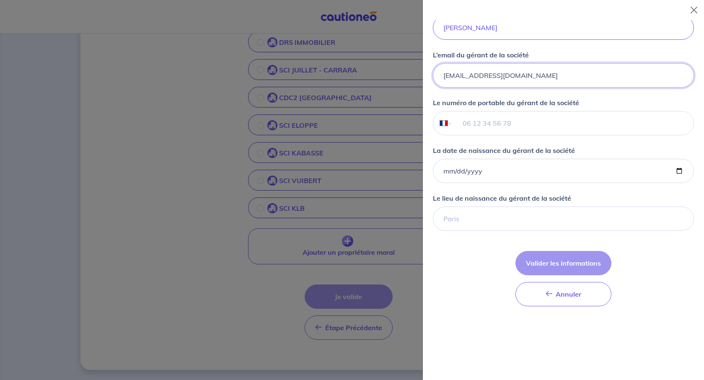
type input "[EMAIL_ADDRESS][DOMAIN_NAME]"
click at [510, 135] on input "tel" at bounding box center [573, 122] width 241 height 23
type input "07 89 33 11 34"
click at [665, 183] on input "La date de naissance du gérant de la société" at bounding box center [563, 171] width 261 height 24
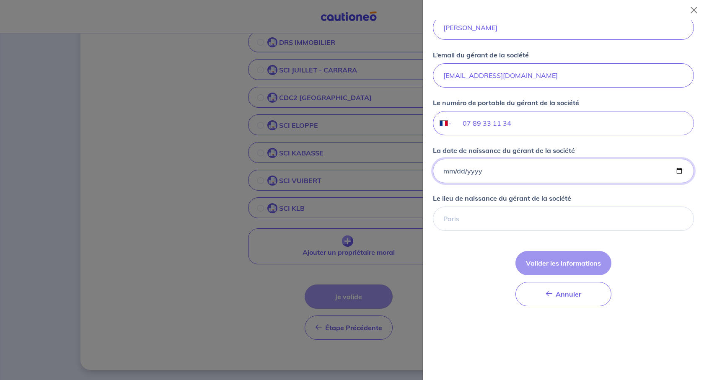
type input "[DATE]"
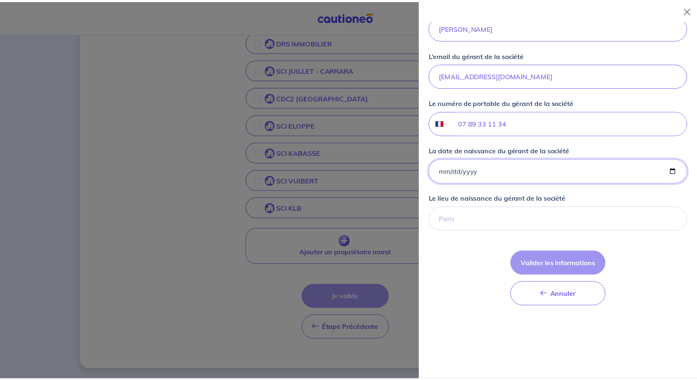
scroll to position [754, 0]
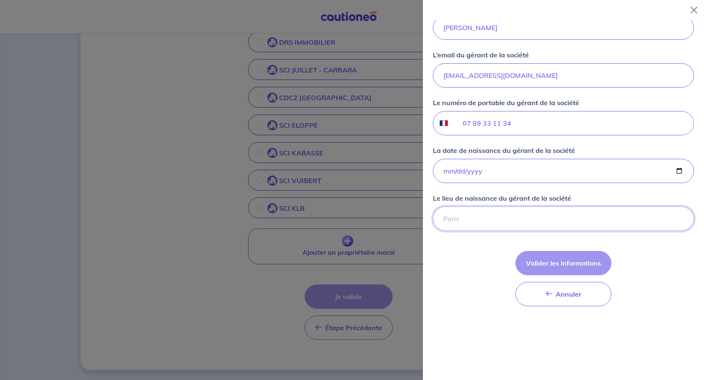
click at [486, 224] on input "Le lieu de naissance du gérant de la société" at bounding box center [563, 219] width 261 height 24
type input "[GEOGRAPHIC_DATA]"
click at [544, 275] on button "Valider les informations" at bounding box center [563, 263] width 96 height 24
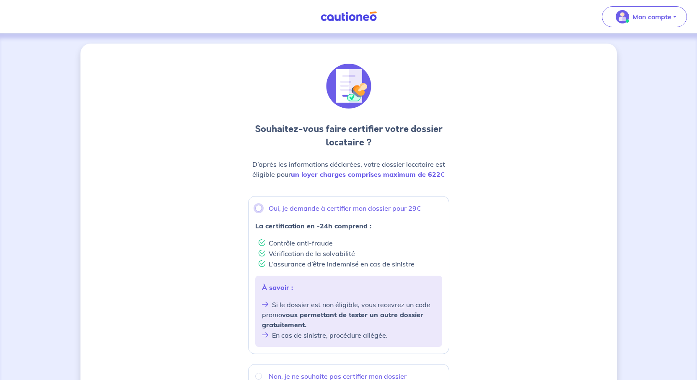
click at [255, 212] on input "Oui, je demande à certifier mon dossier pour 29€" at bounding box center [258, 208] width 7 height 7
radio input "true"
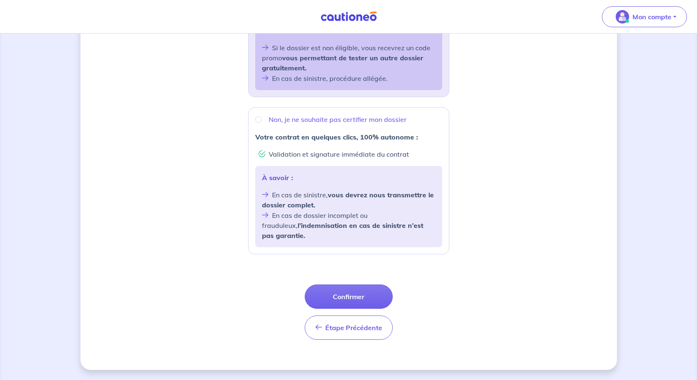
scroll to position [386, 0]
click at [340, 285] on button "Confirmer" at bounding box center [349, 297] width 88 height 24
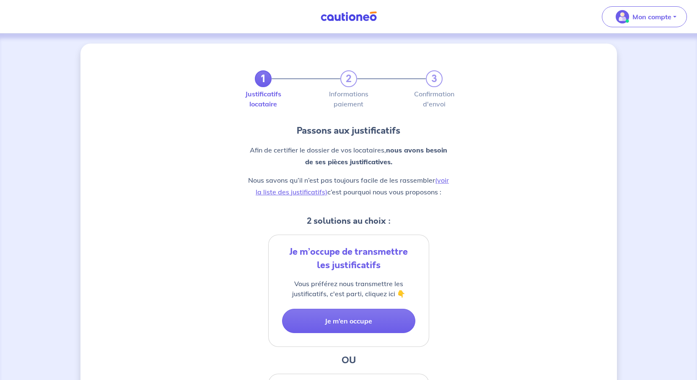
scroll to position [126, 0]
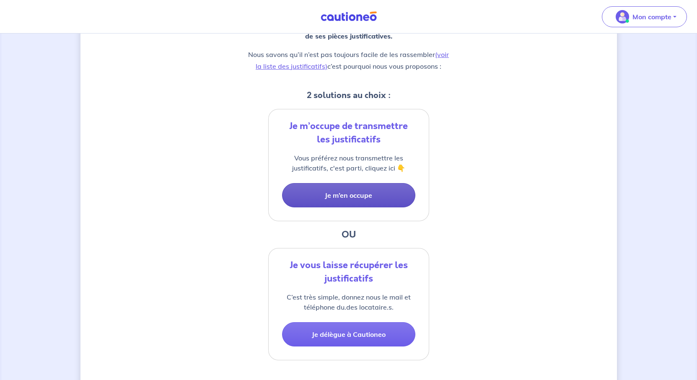
click at [346, 207] on button "Je m’en occupe" at bounding box center [348, 195] width 133 height 24
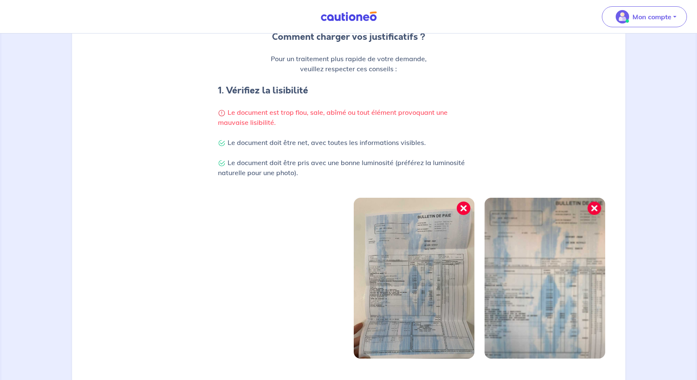
scroll to position [293, 0]
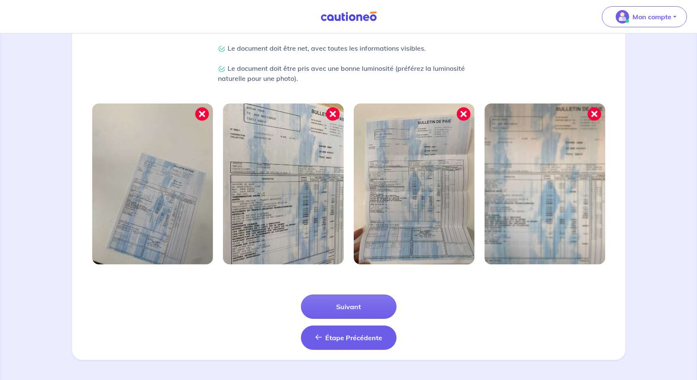
click at [353, 319] on button "Suivant" at bounding box center [349, 307] width 96 height 24
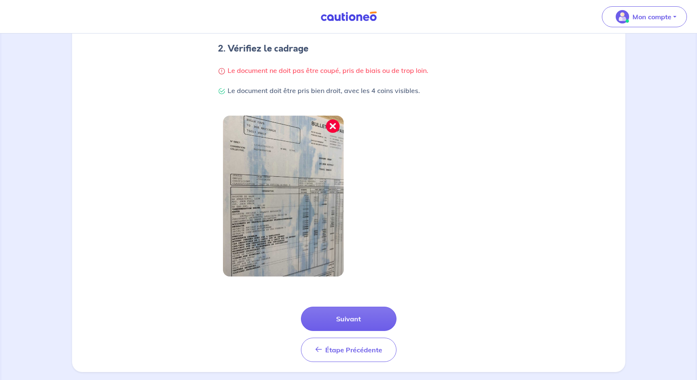
scroll to position [274, 0]
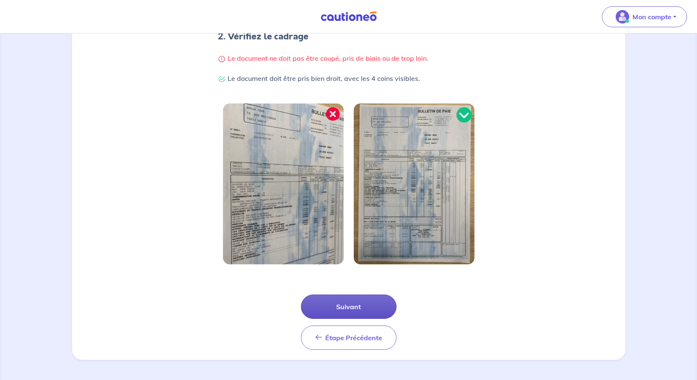
click at [373, 295] on button "Suivant" at bounding box center [349, 307] width 96 height 24
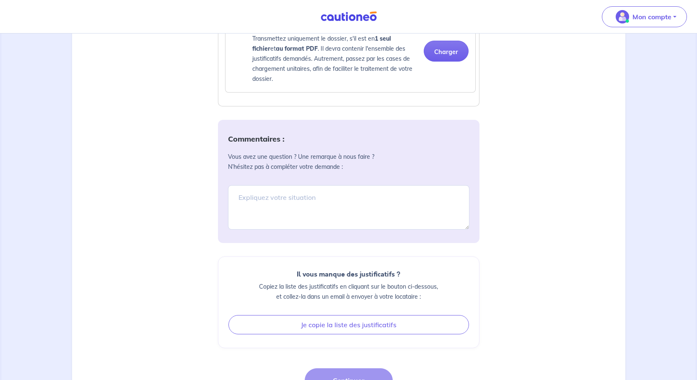
scroll to position [880, 0]
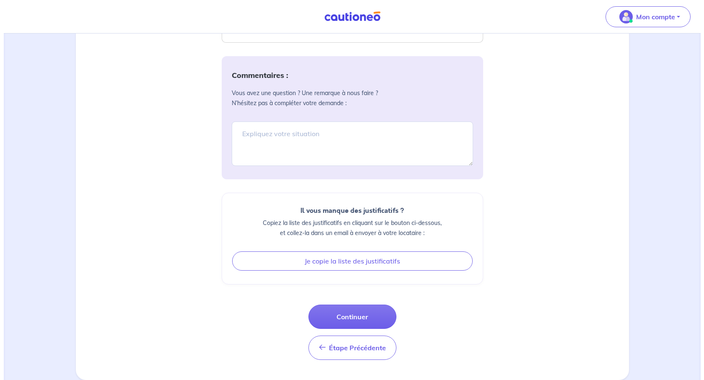
scroll to position [1306, 0]
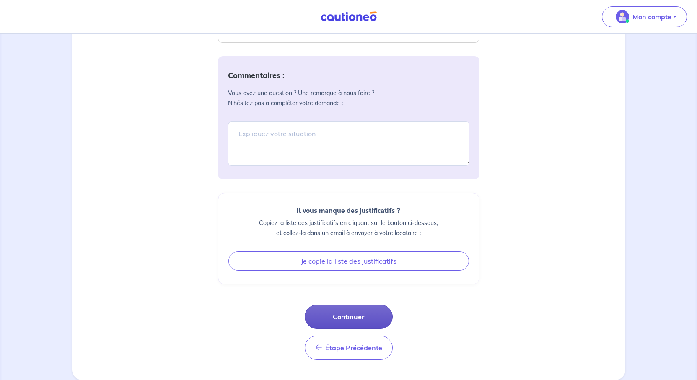
click at [361, 305] on button "Continuer" at bounding box center [349, 317] width 88 height 24
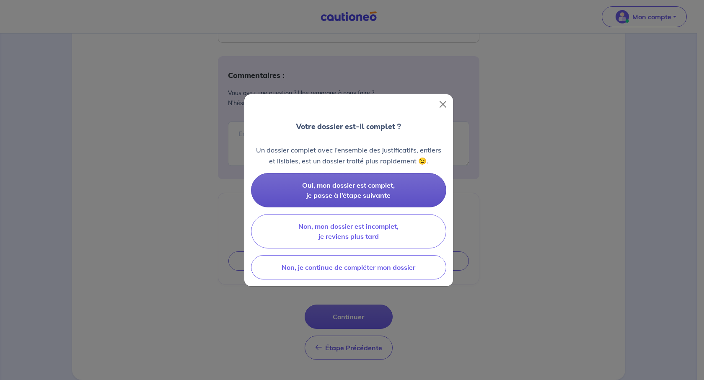
click at [356, 199] on span "Oui, mon dossier est complet, je passe à l’étape suivante" at bounding box center [348, 190] width 93 height 18
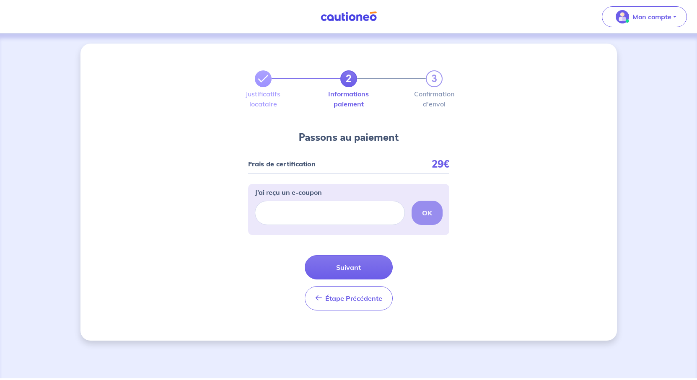
scroll to position [58, 0]
click at [371, 274] on button "Suivant" at bounding box center [349, 267] width 88 height 24
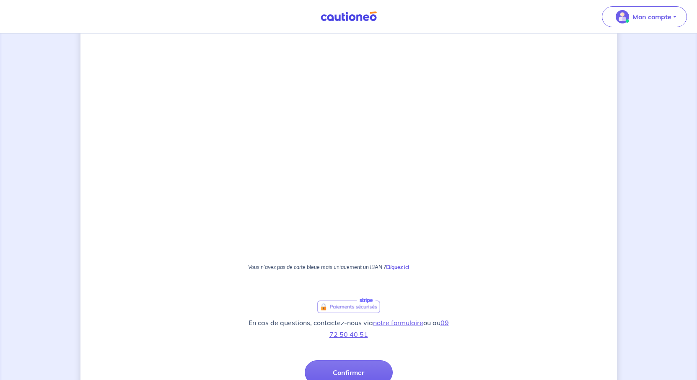
scroll to position [280, 0]
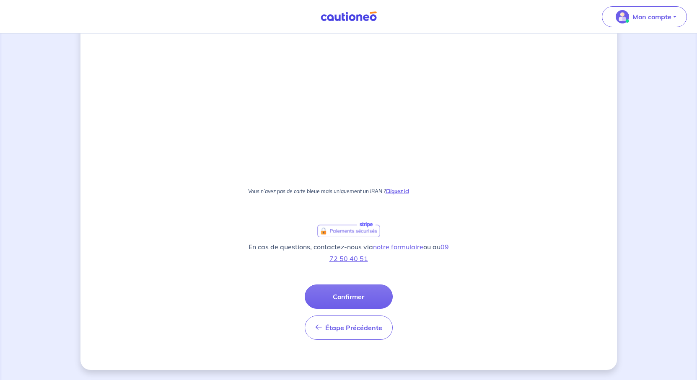
click at [409, 188] on strong "Cliquez ici" at bounding box center [397, 191] width 23 height 6
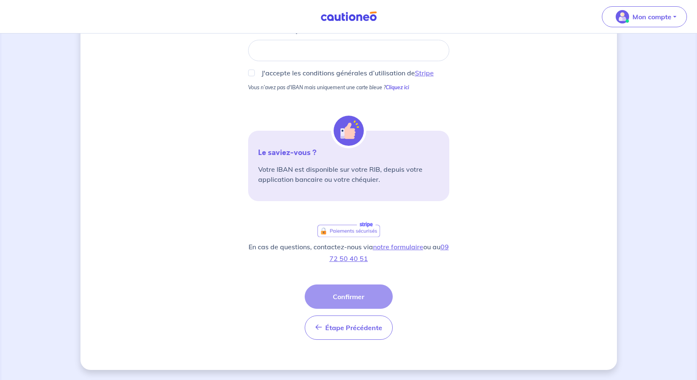
scroll to position [114, 0]
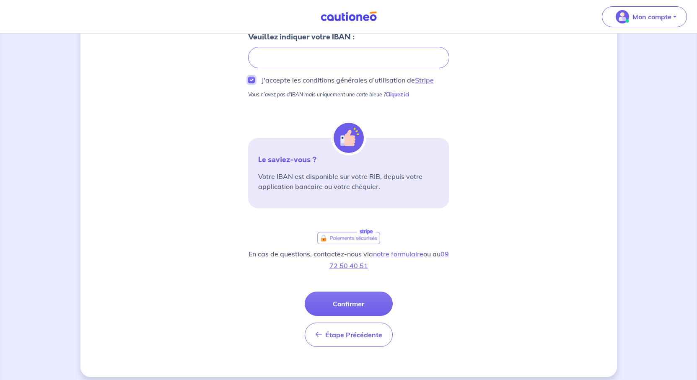
click at [248, 83] on input "J'accepte les conditions générales d’utilisation de Stripe" at bounding box center [251, 80] width 7 height 7
checkbox input "true"
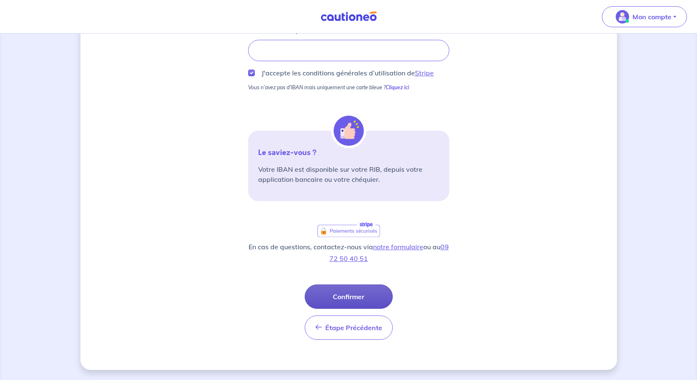
click at [357, 309] on button "Confirmer" at bounding box center [349, 297] width 88 height 24
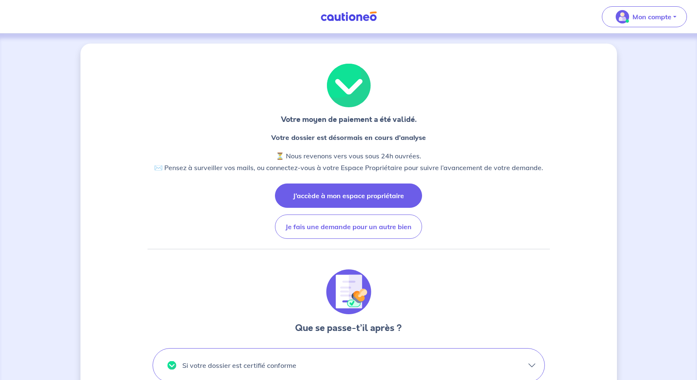
click at [326, 208] on button "J’accède à mon espace propriétaire" at bounding box center [348, 196] width 147 height 24
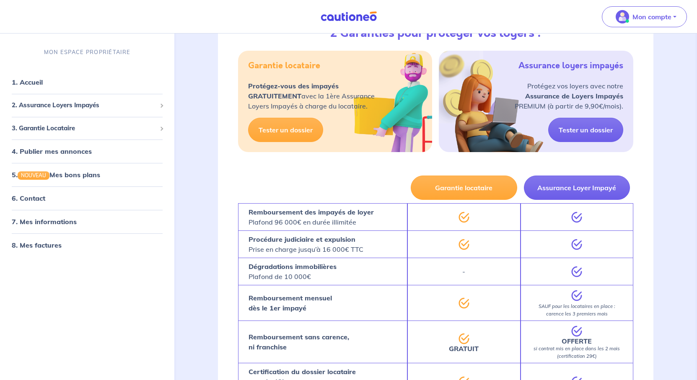
scroll to position [1509, 0]
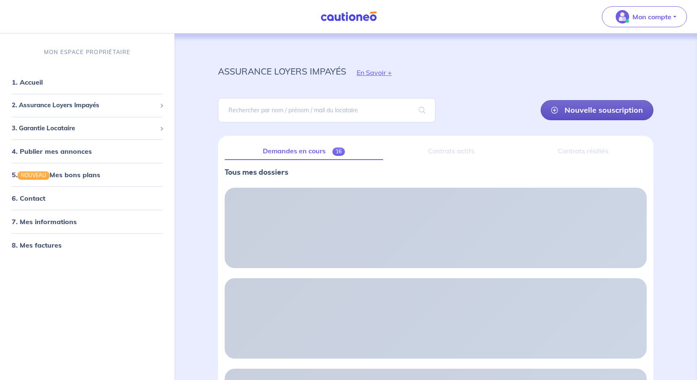
click at [600, 120] on link "Nouvelle souscription" at bounding box center [597, 110] width 113 height 20
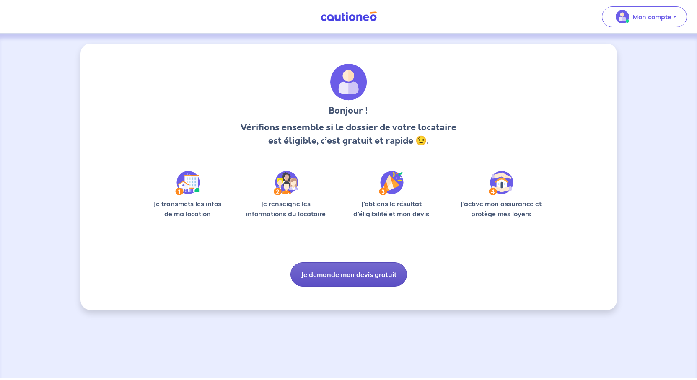
click at [380, 287] on button "Je demande mon devis gratuit" at bounding box center [348, 274] width 116 height 24
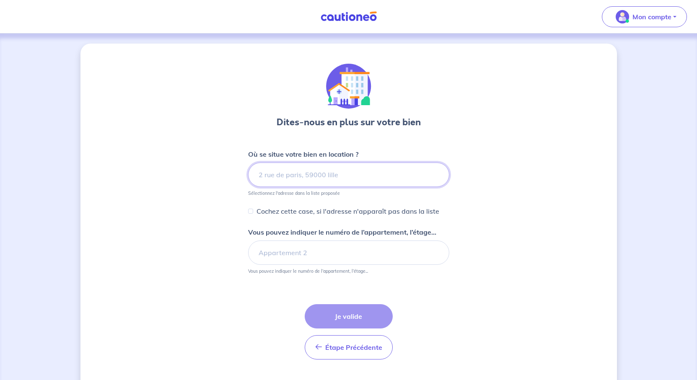
click at [297, 187] on input at bounding box center [348, 175] width 201 height 24
paste input "4 Rue des Halles 42500 Le Chambon-Feugerolles"
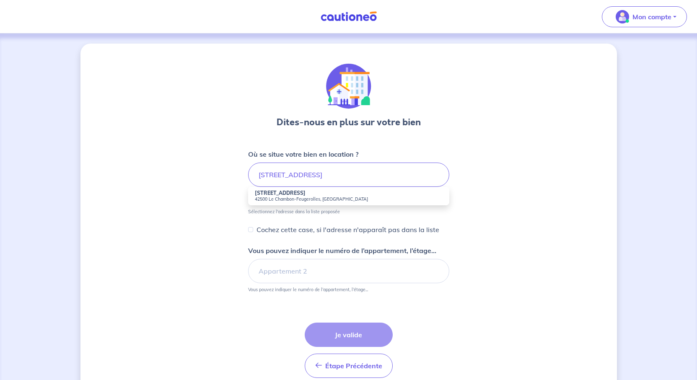
click at [255, 196] on strong "4 Rue des Halles" at bounding box center [280, 193] width 51 height 6
type input "4 Rue des Halles, 42500 Le Chambon-Feugerolles, France"
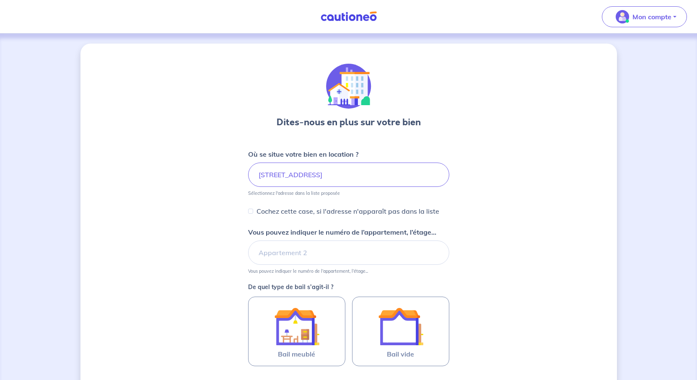
scroll to position [84, 0]
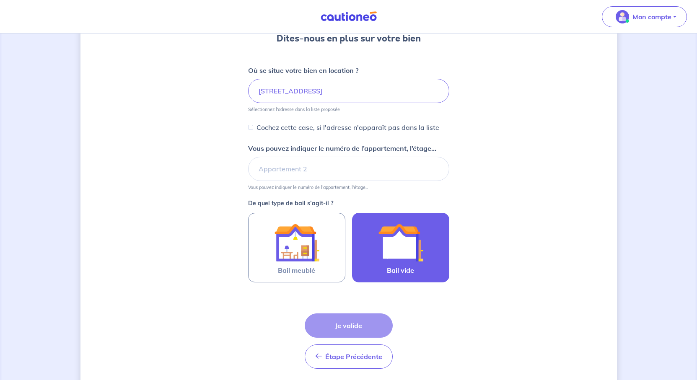
click at [423, 265] on img at bounding box center [400, 242] width 45 height 45
click at [0, 0] on input "Bail vide" at bounding box center [0, 0] width 0 height 0
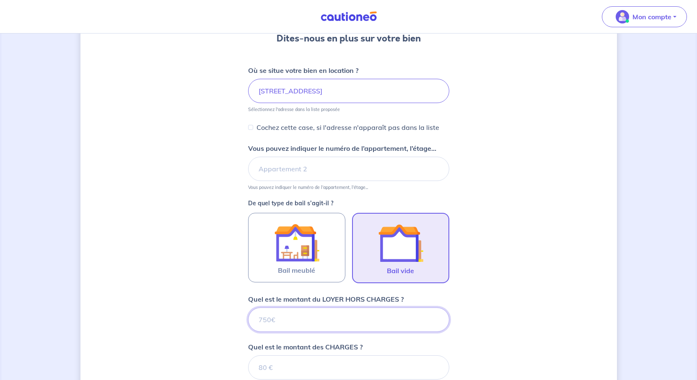
scroll to position [403, 0]
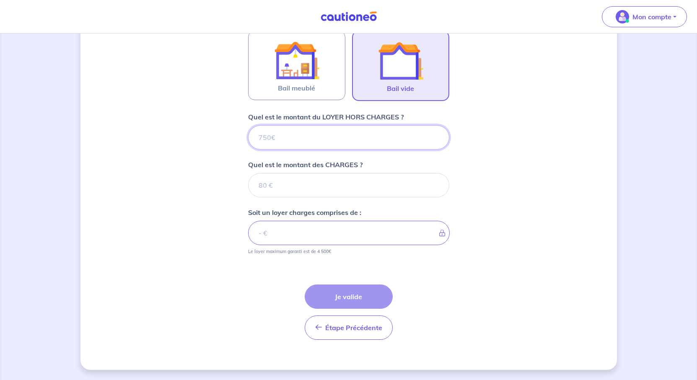
click at [265, 125] on input "Quel est le montant du LOYER HORS CHARGES ?" at bounding box center [348, 137] width 201 height 24
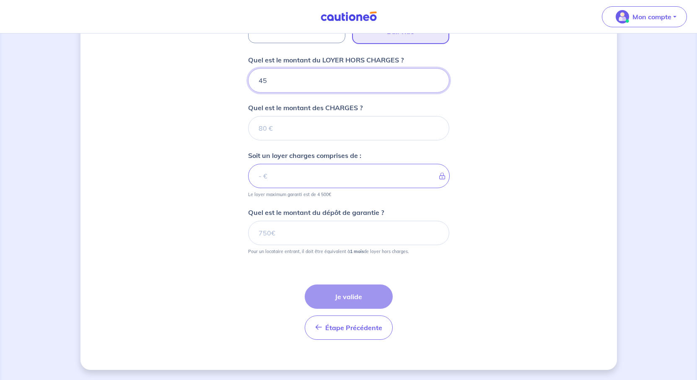
type input "450"
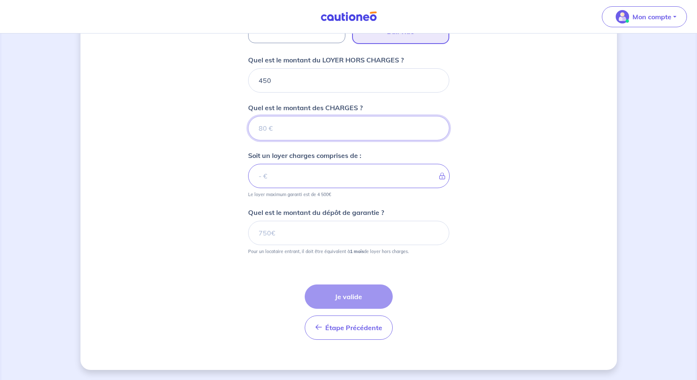
click at [263, 136] on input "Quel est le montant des CHARGES ?" at bounding box center [348, 128] width 201 height 24
type input "30"
type input "480"
type input "30"
click at [296, 245] on input "Quel est le montant du dépôt de garantie ?" at bounding box center [348, 233] width 201 height 24
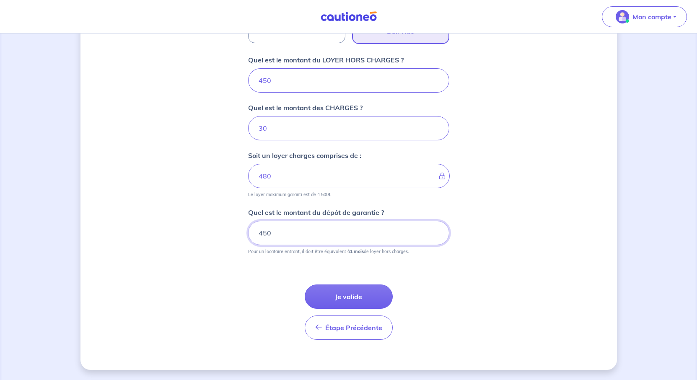
type input "450"
click at [530, 295] on div "Dites-nous en plus sur votre bien Où se situe votre bien en location ? 4 Rue de…" at bounding box center [348, 46] width 536 height 650
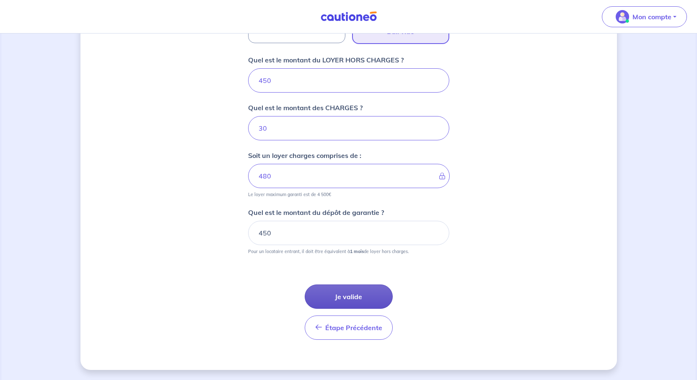
click at [373, 304] on button "Je valide" at bounding box center [349, 297] width 88 height 24
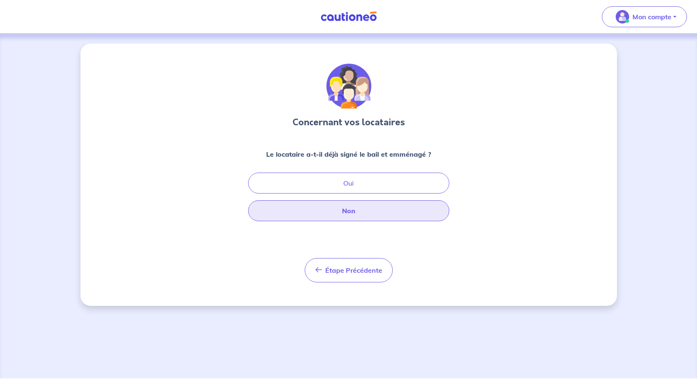
click at [360, 221] on button "Non" at bounding box center [348, 210] width 201 height 21
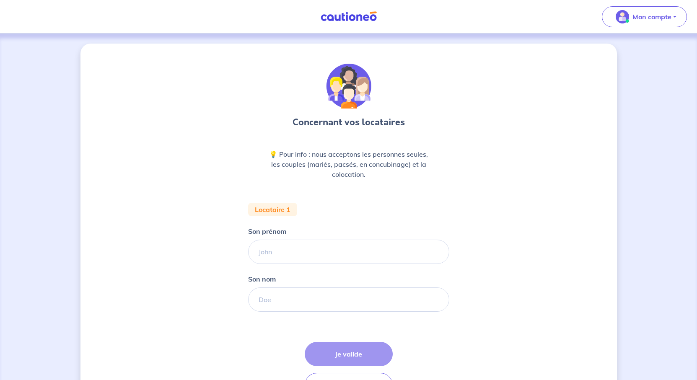
scroll to position [84, 0]
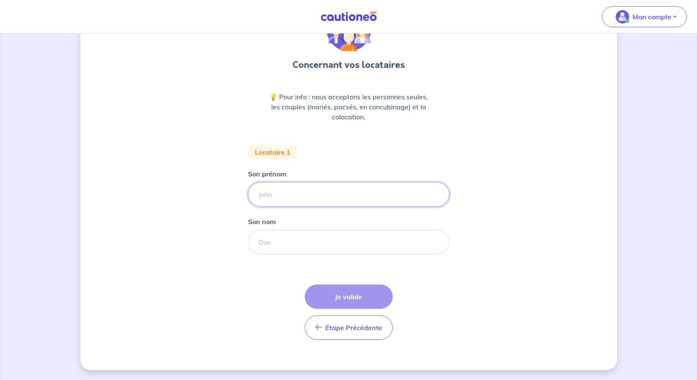
click at [281, 207] on input "Son prénom" at bounding box center [348, 194] width 201 height 24
type input "COMBELLE"
drag, startPoint x: 287, startPoint y: 214, endPoint x: 216, endPoint y: 211, distance: 70.9
click at [216, 211] on div "Concernant vos locataires 💡 Pour info : nous acceptons les personnes seules, le…" at bounding box center [348, 178] width 536 height 384
click at [248, 254] on input "Son nom" at bounding box center [348, 242] width 201 height 24
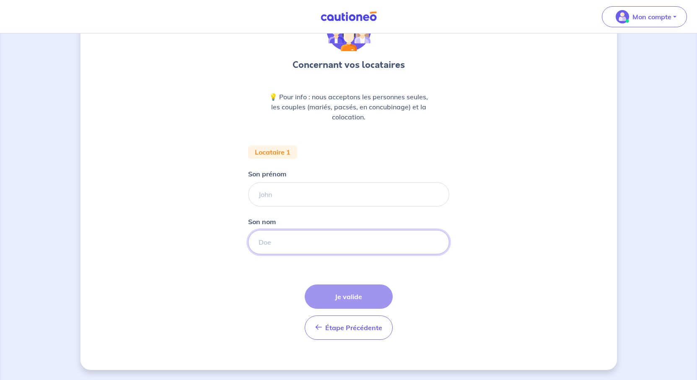
paste input "COMBELLE"
type input "COMBELLE"
click at [259, 207] on input "Son prénom" at bounding box center [348, 194] width 201 height 24
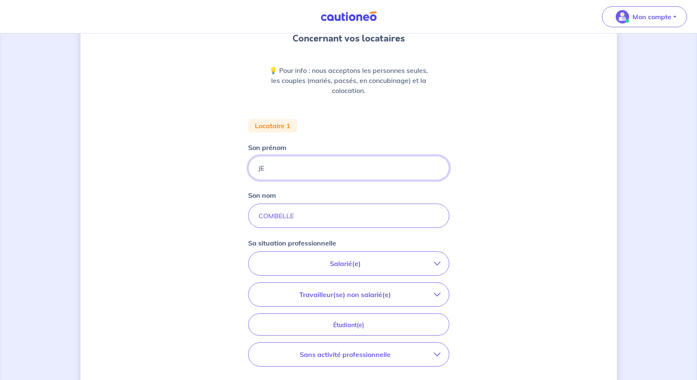
type input "j"
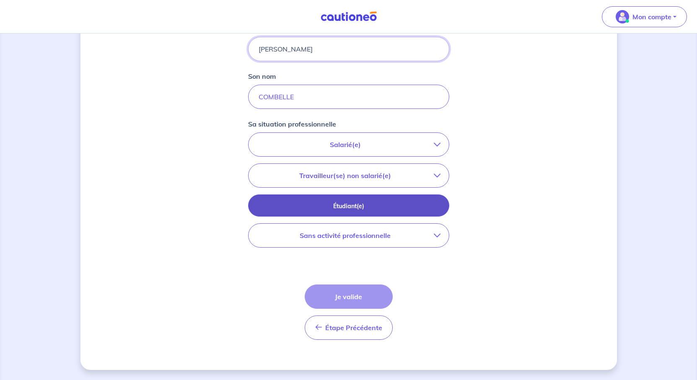
type input "Jeanne"
click at [388, 211] on p "Étudiant(e)" at bounding box center [349, 206] width 180 height 9
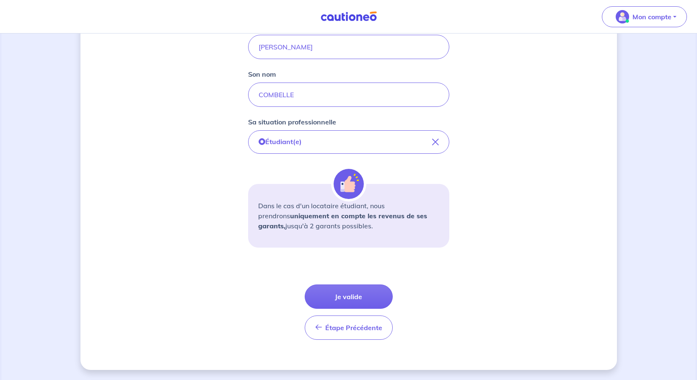
scroll to position [335, 0]
click at [364, 285] on button "Je valide" at bounding box center [349, 297] width 88 height 24
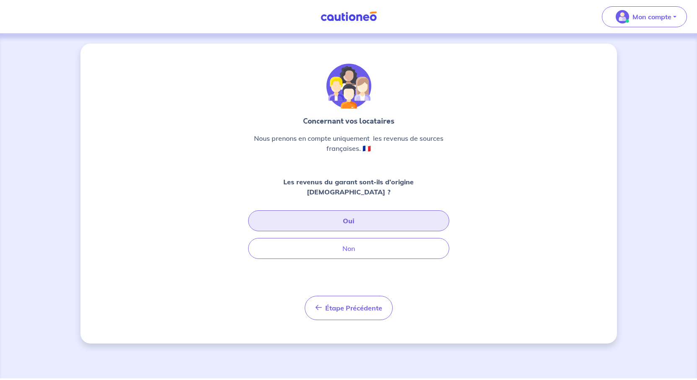
click at [354, 231] on button "Oui" at bounding box center [348, 220] width 201 height 21
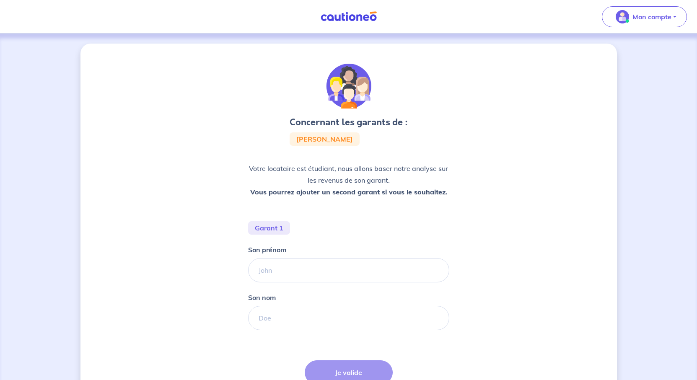
scroll to position [84, 0]
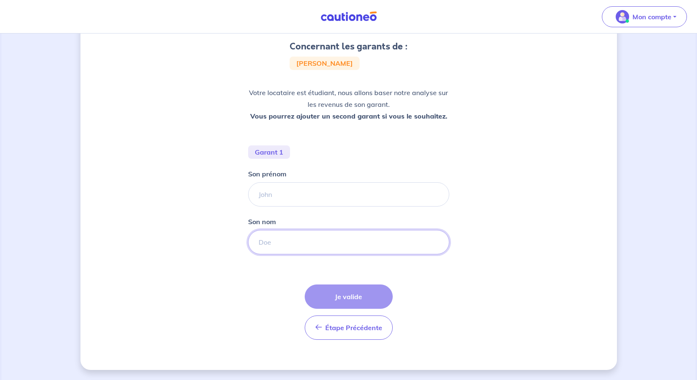
click at [274, 254] on input "Son nom" at bounding box center [348, 242] width 201 height 24
paste input "COMBELLE"
type input "COMBELLE"
click at [278, 207] on input "Son prénom" at bounding box center [348, 194] width 201 height 24
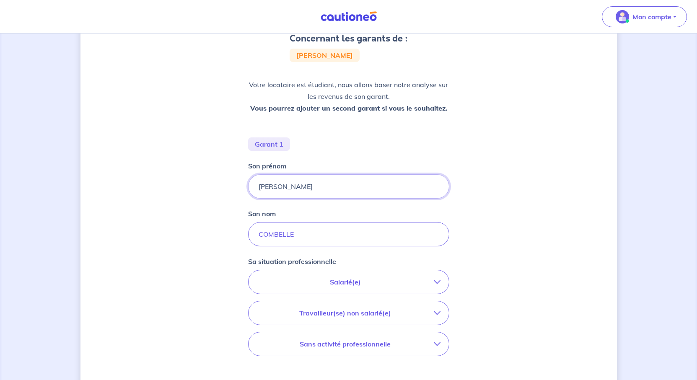
scroll to position [210, 0]
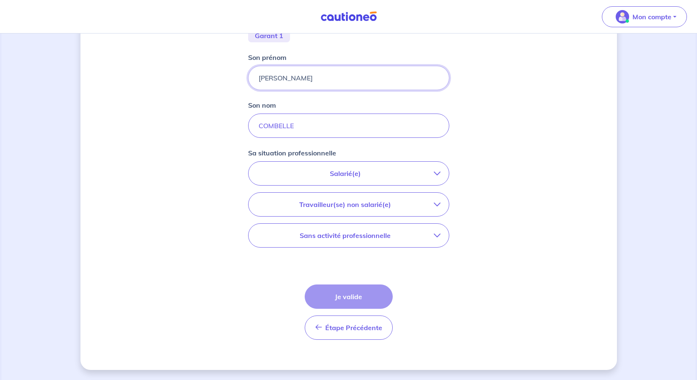
type input "Philippe"
click at [375, 179] on p "Salarié(e)" at bounding box center [345, 173] width 177 height 10
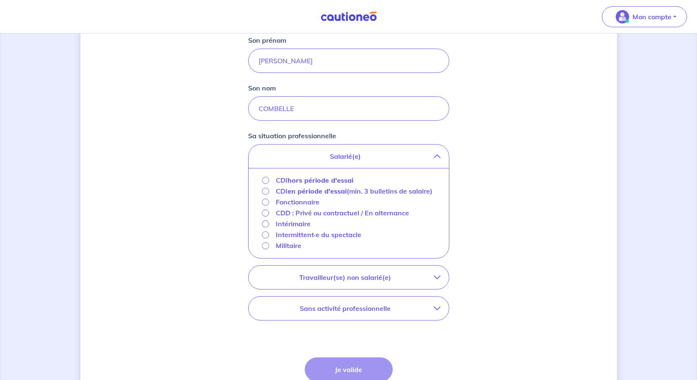
click at [313, 184] on strong "hors période d'essai" at bounding box center [320, 180] width 66 height 8
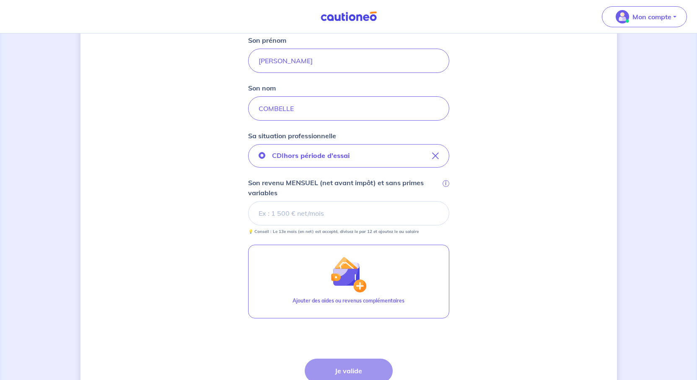
scroll to position [251, 0]
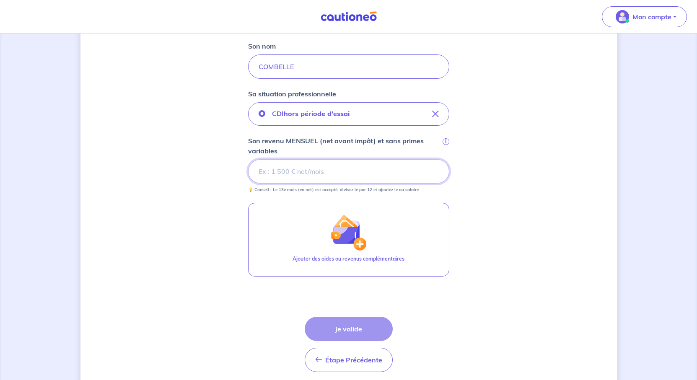
click at [303, 184] on input "Son revenu MENSUEL (net avant impôt) et sans primes variables i" at bounding box center [348, 171] width 201 height 24
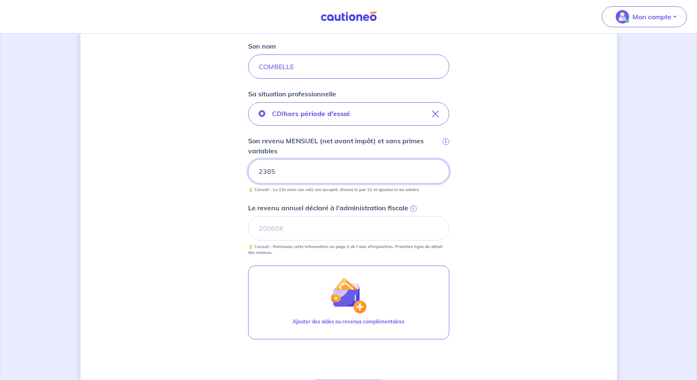
click at [501, 278] on div "Concernant les garants de : Jeanne Combelle Votre locataire est étudiant, nous …" at bounding box center [348, 128] width 536 height 673
click at [361, 241] on input "Le revenu annuel déclaré à l'administration fiscale i" at bounding box center [348, 228] width 201 height 24
type input "28436"
click at [500, 294] on div "Concernant les garants de : Jeanne Combelle Votre locataire est étudiant, nous …" at bounding box center [348, 128] width 536 height 673
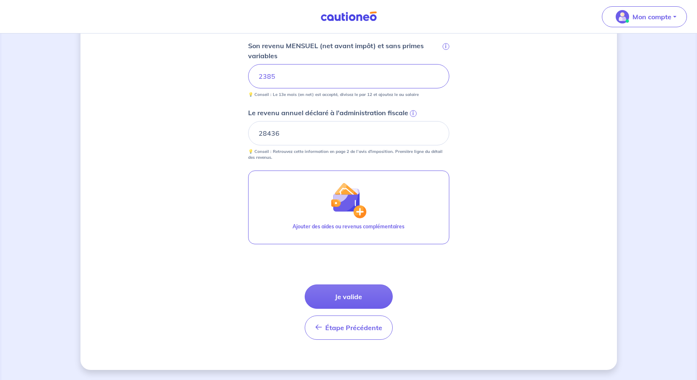
scroll to position [461, 0]
click at [364, 309] on button "Je valide" at bounding box center [349, 297] width 88 height 24
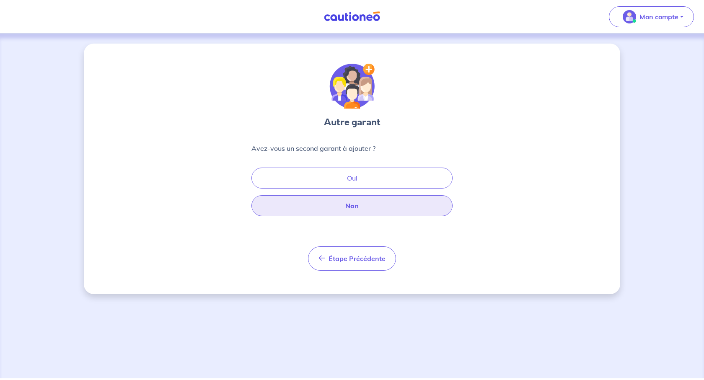
click at [361, 216] on button "Non" at bounding box center [351, 205] width 201 height 21
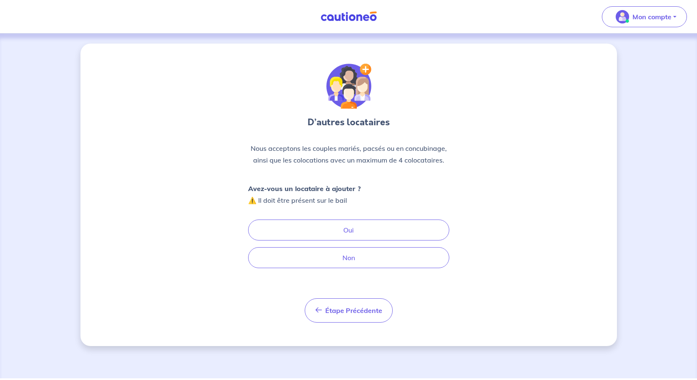
scroll to position [42, 0]
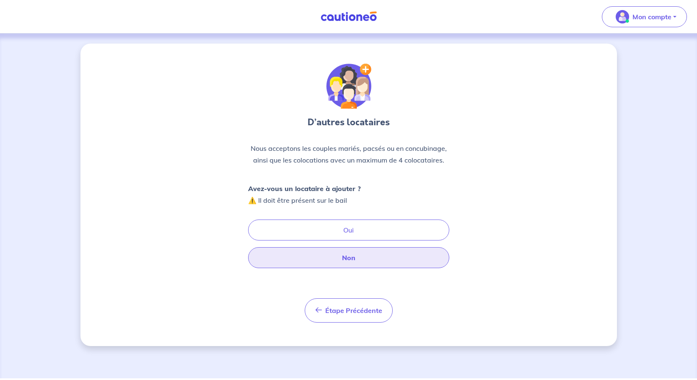
click at [359, 268] on button "Non" at bounding box center [348, 257] width 201 height 21
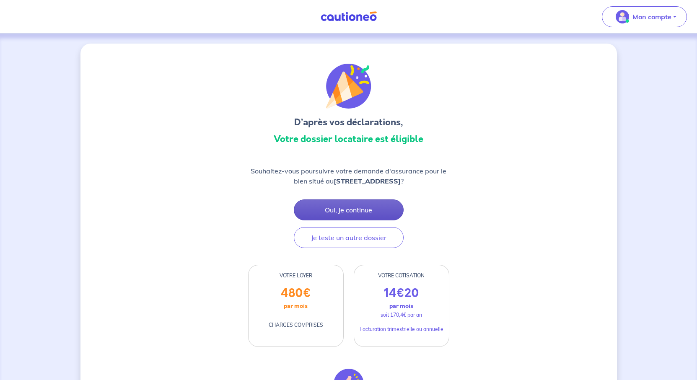
click at [376, 220] on button "Oui, je continue" at bounding box center [349, 209] width 110 height 21
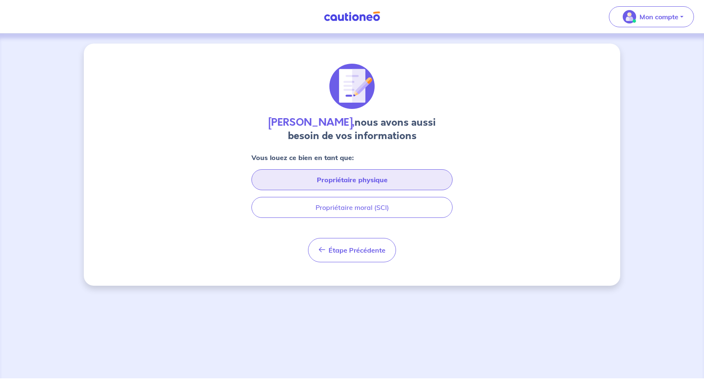
click at [376, 190] on button "Propriétaire physique" at bounding box center [351, 179] width 201 height 21
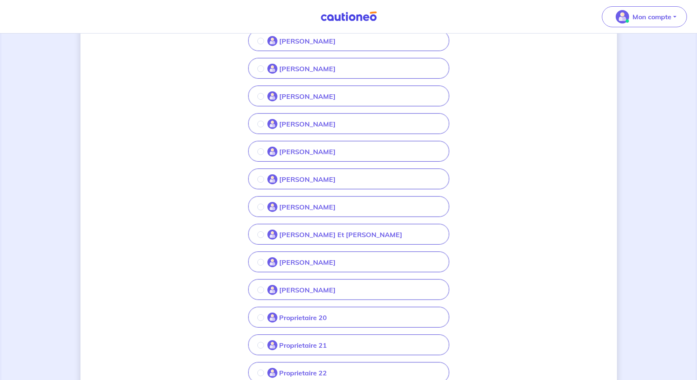
scroll to position [335, 0]
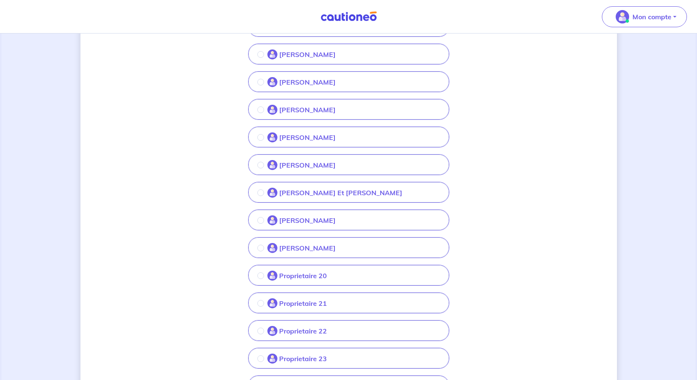
click at [288, 142] on p "[PERSON_NAME]" at bounding box center [307, 137] width 57 height 10
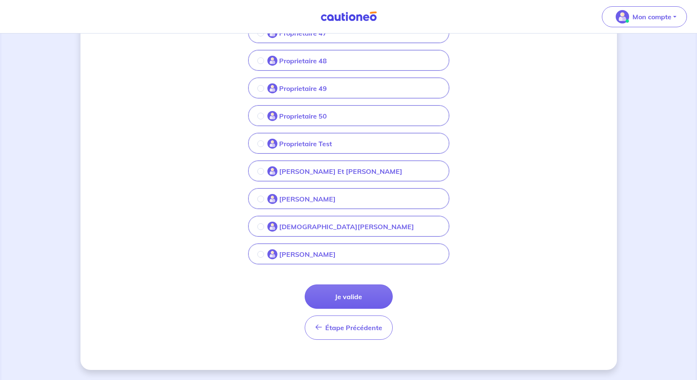
scroll to position [1975, 0]
click at [355, 285] on button "Je valide" at bounding box center [349, 297] width 88 height 24
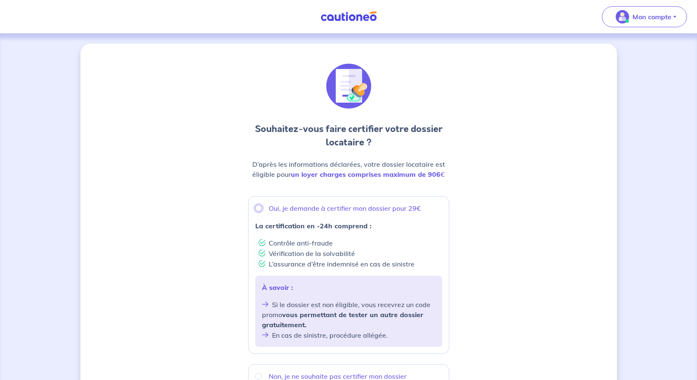
click at [255, 212] on input "Oui, je demande à certifier mon dossier pour 29€" at bounding box center [258, 208] width 7 height 7
radio input "true"
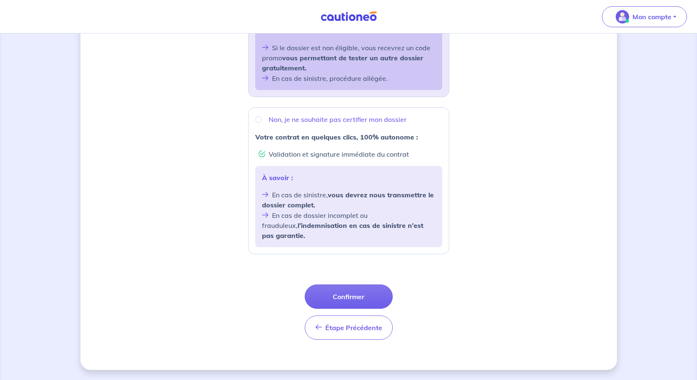
scroll to position [377, 0]
click at [360, 285] on button "Confirmer" at bounding box center [349, 297] width 88 height 24
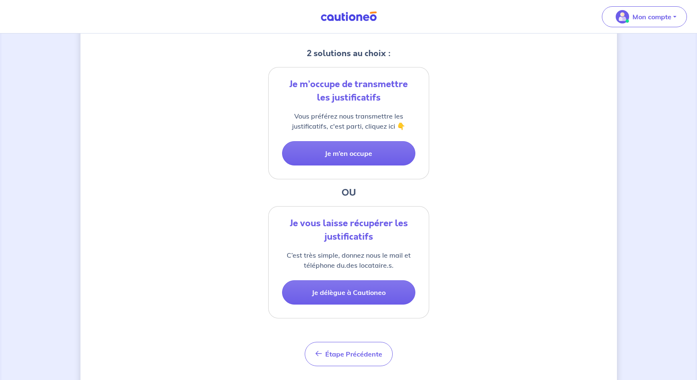
scroll to position [210, 0]
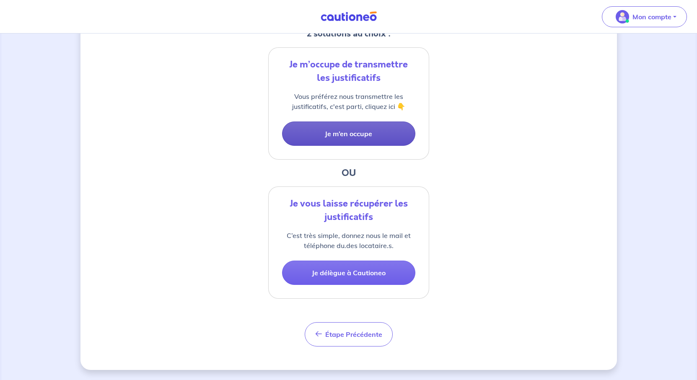
click at [365, 146] on button "Je m’en occupe" at bounding box center [348, 134] width 133 height 24
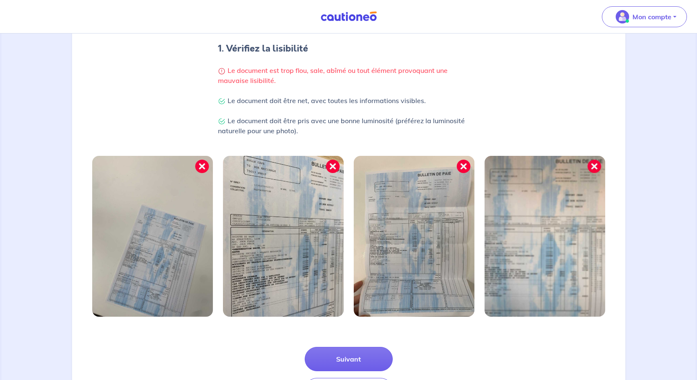
scroll to position [312, 0]
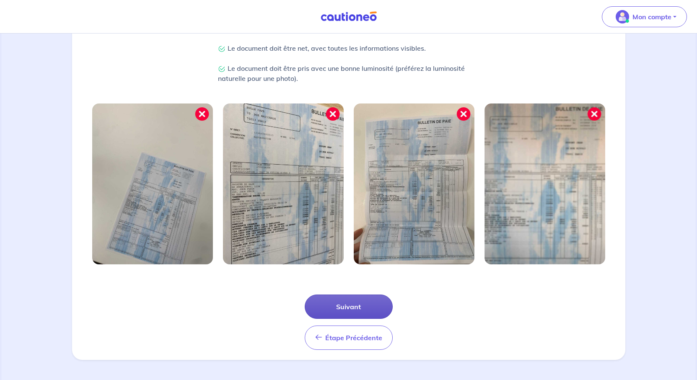
click at [355, 295] on button "Suivant" at bounding box center [349, 307] width 88 height 24
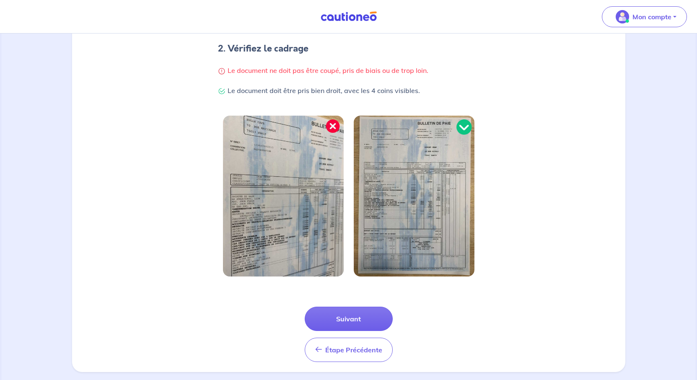
scroll to position [274, 0]
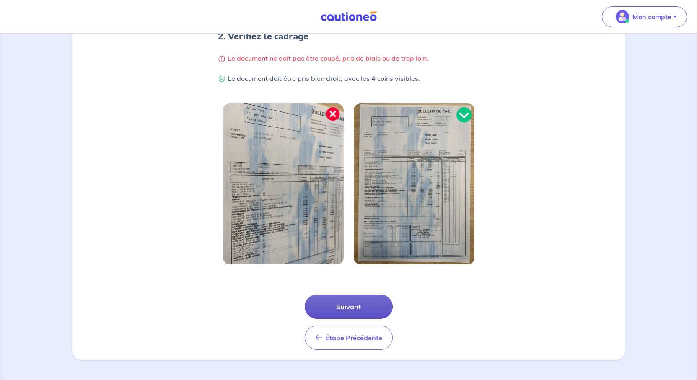
click at [378, 295] on button "Suivant" at bounding box center [349, 307] width 88 height 24
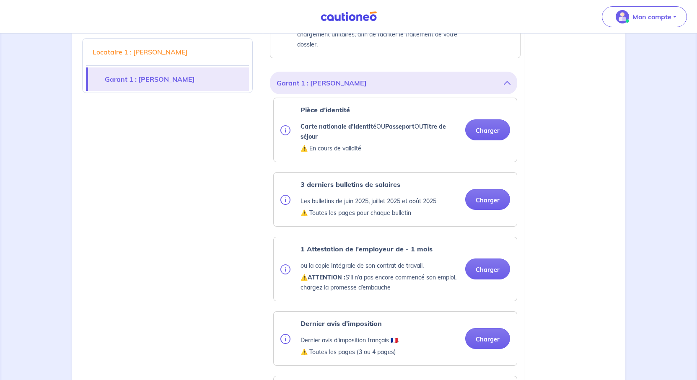
scroll to position [587, 0]
